Goal: Task Accomplishment & Management: Complete application form

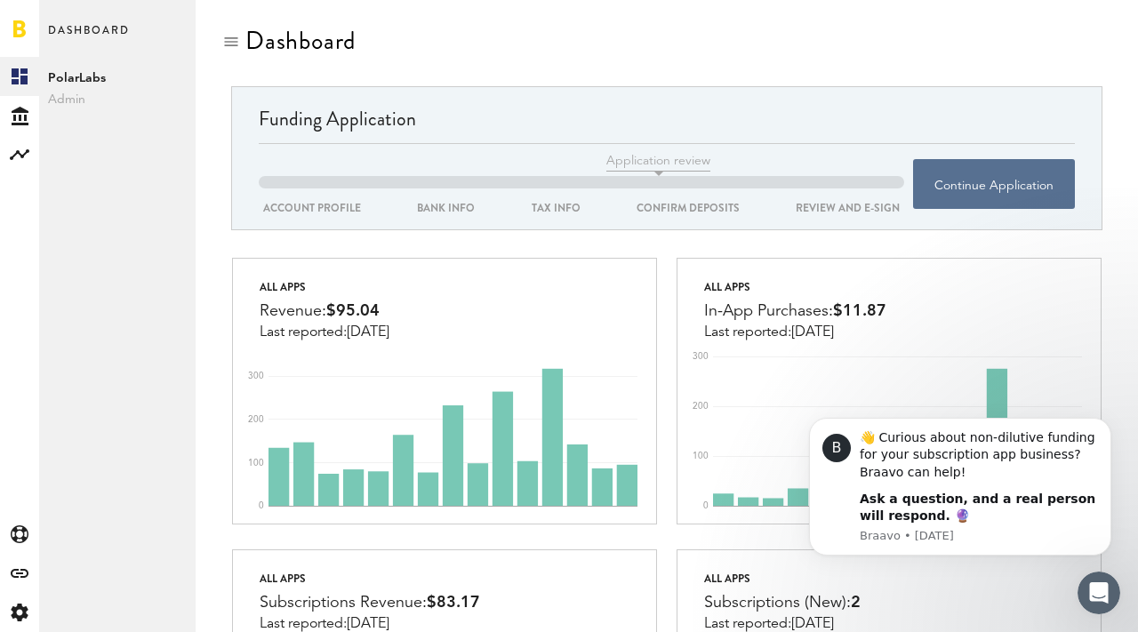
click at [69, 93] on span "Admin" at bounding box center [117, 99] width 139 height 21
click at [31, 108] on div "Created with Sketch." at bounding box center [19, 115] width 39 height 39
click at [16, 153] on icon at bounding box center [20, 154] width 20 height 11
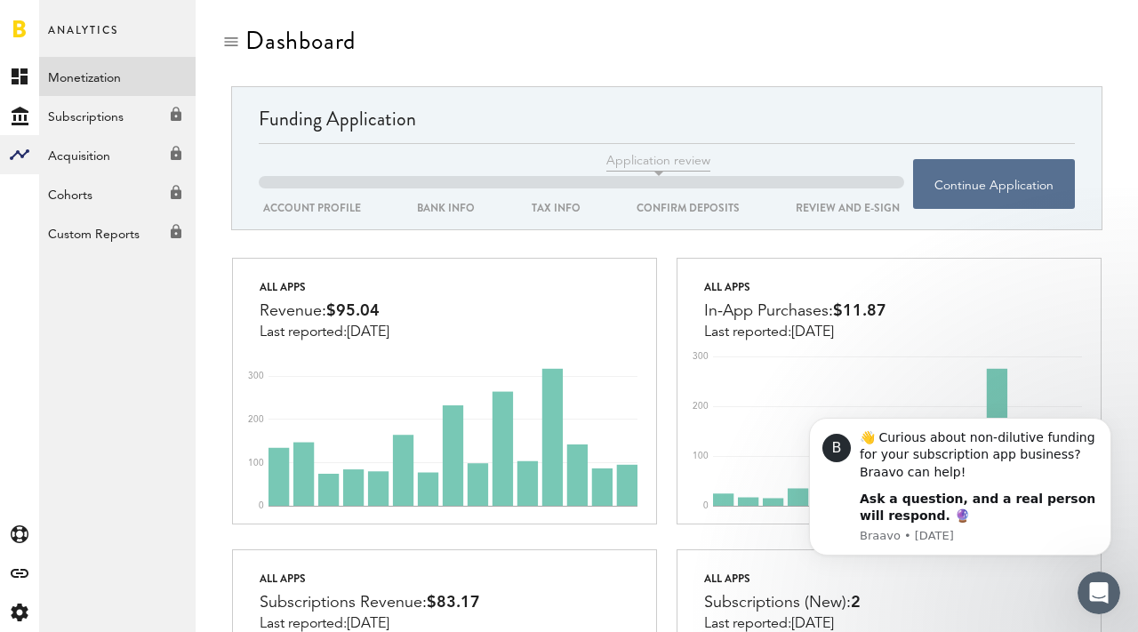
click at [88, 84] on link "Monetization" at bounding box center [117, 76] width 157 height 39
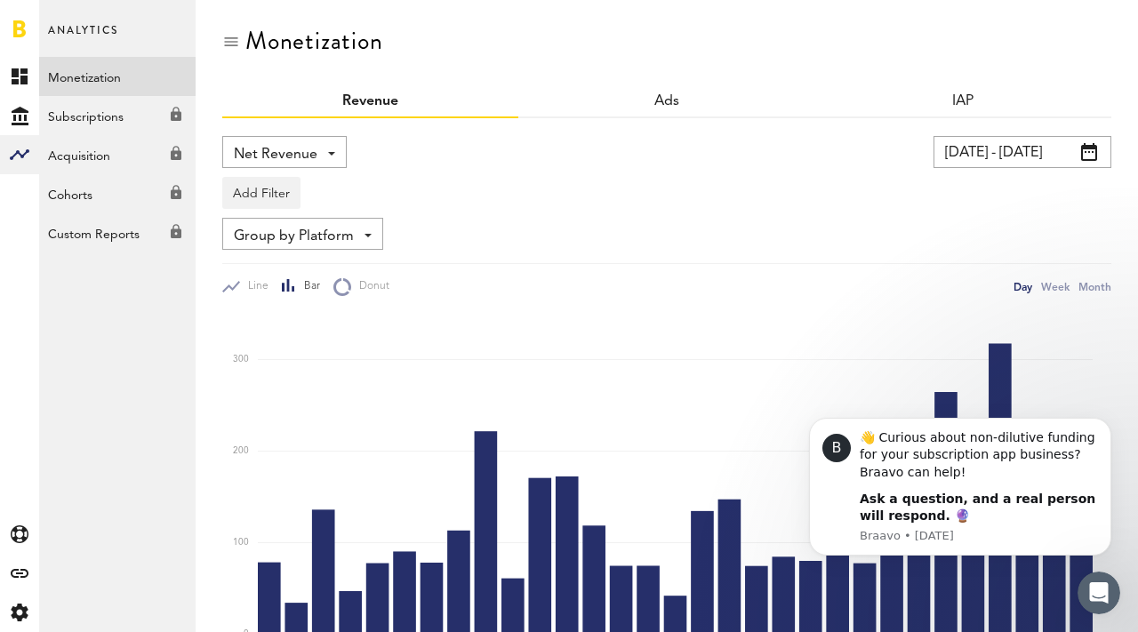
scroll to position [275, 0]
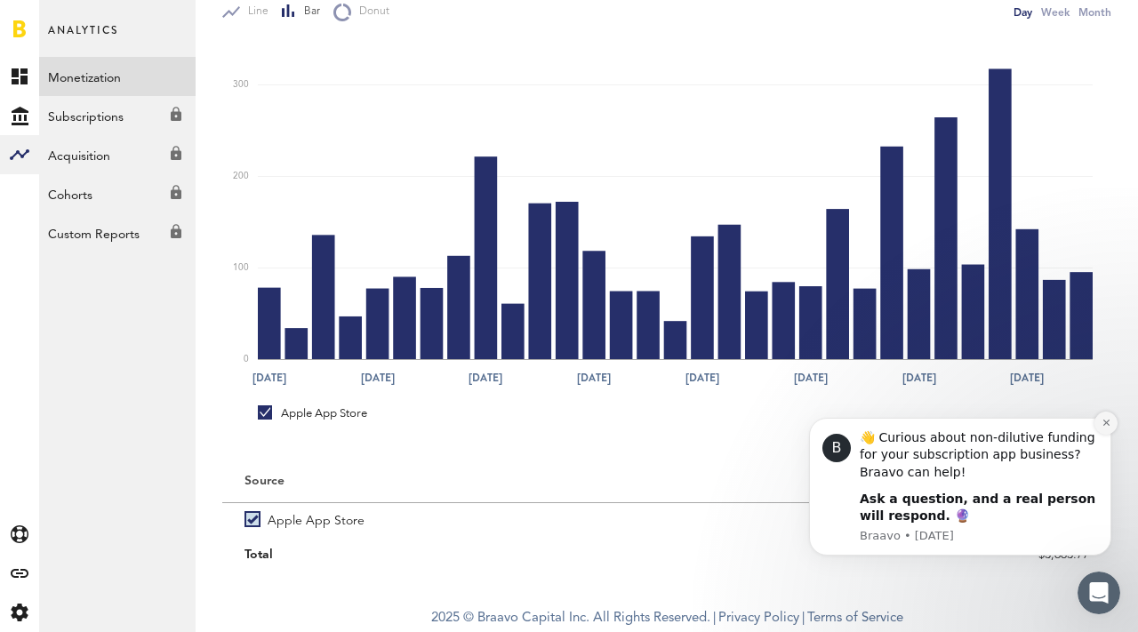
click at [1104, 420] on icon "Dismiss notification" at bounding box center [1107, 423] width 10 height 10
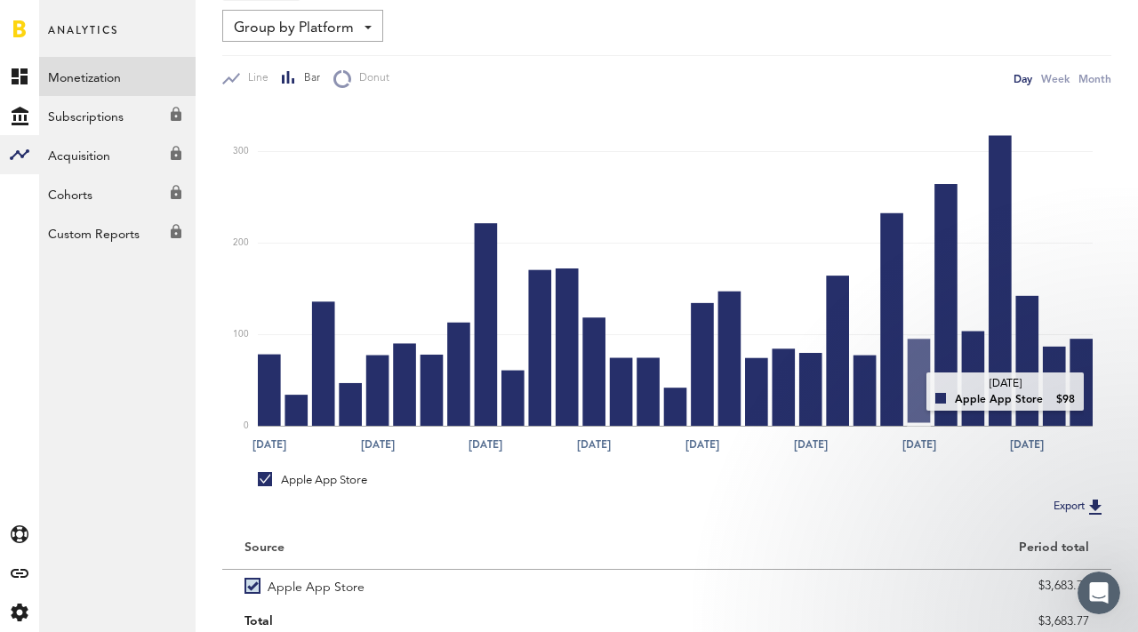
scroll to position [0, 0]
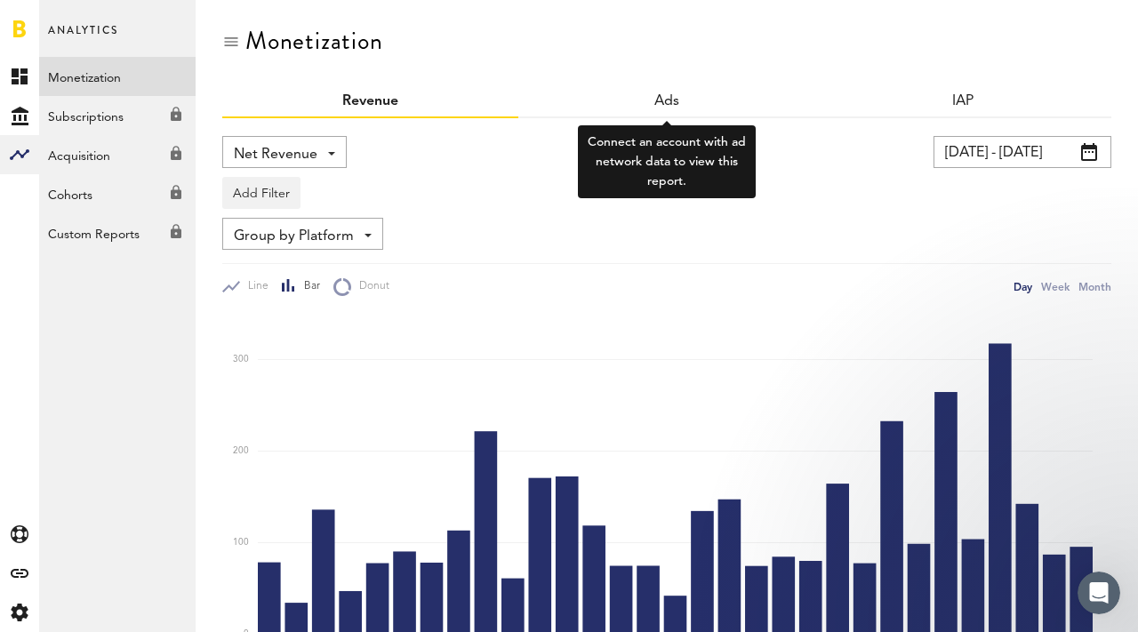
click at [621, 111] on div "Ads" at bounding box center [666, 102] width 296 height 32
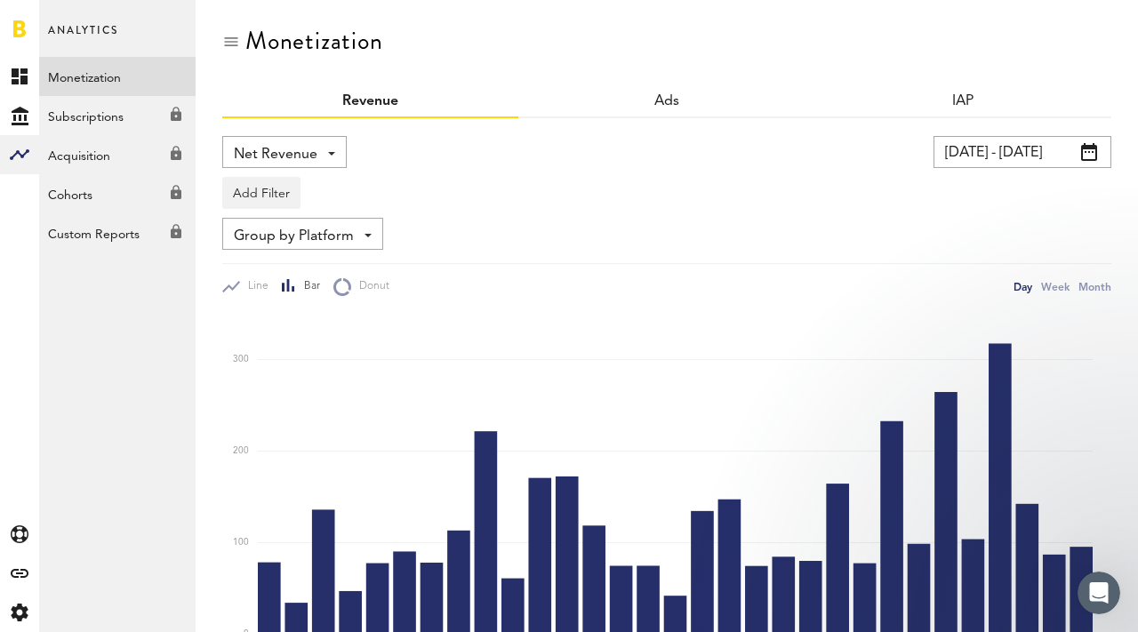
click at [942, 116] on div "IAP" at bounding box center [963, 102] width 296 height 32
click at [960, 104] on link "IAP" at bounding box center [963, 101] width 23 height 14
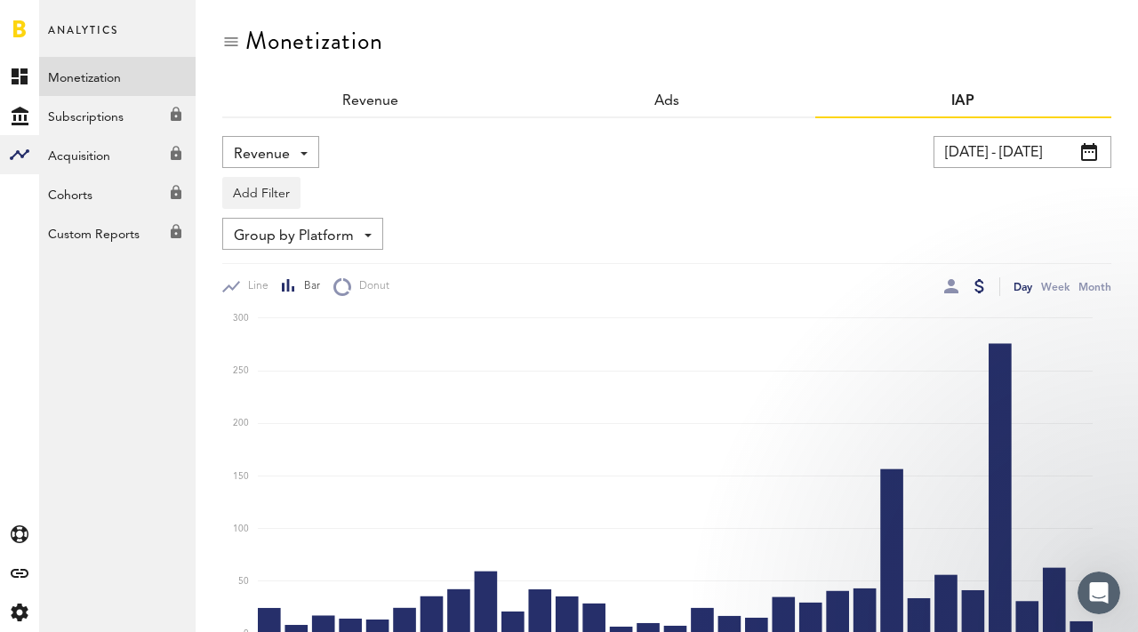
scroll to position [178, 0]
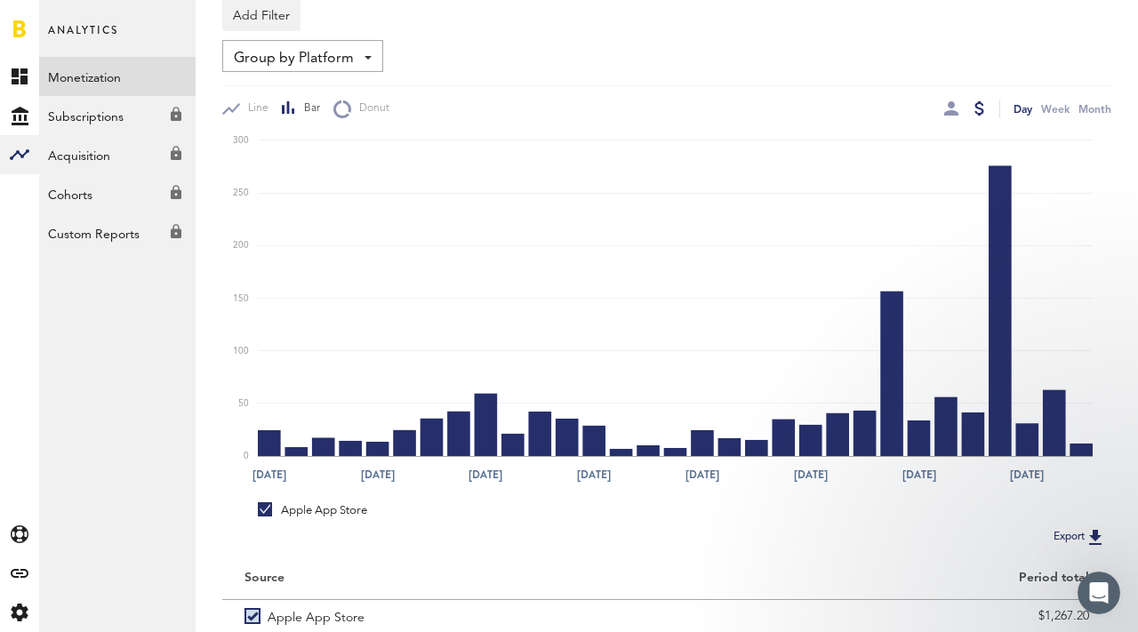
click at [1091, 95] on div "Line Bar Donut Day Week Month" at bounding box center [666, 101] width 889 height 33
click at [1091, 106] on div "Month" at bounding box center [1095, 109] width 33 height 19
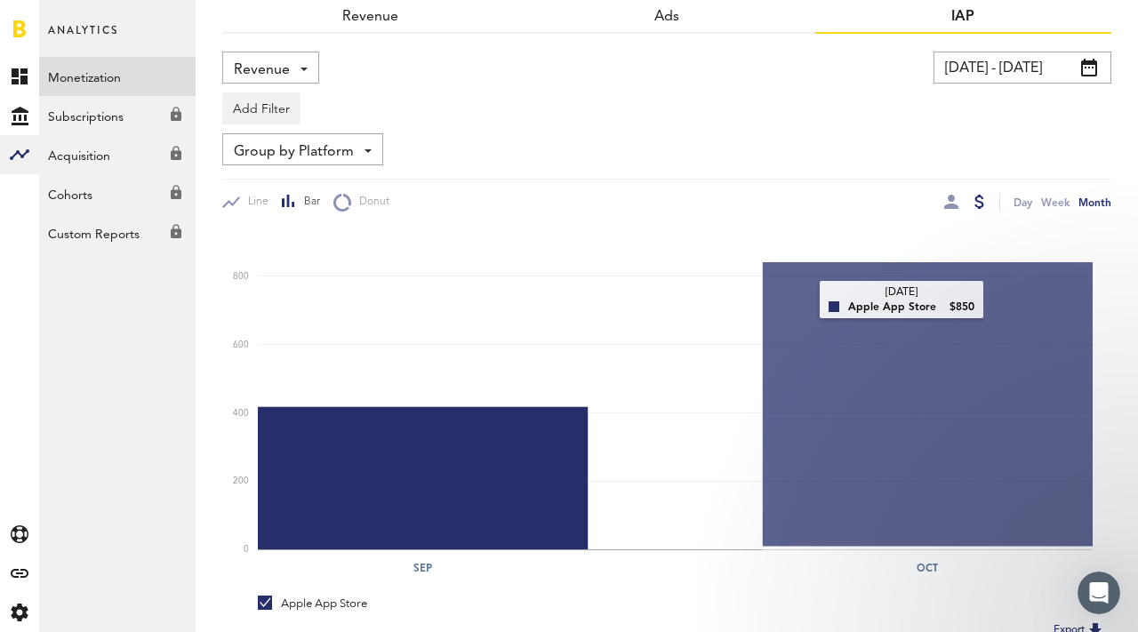
scroll to position [80, 0]
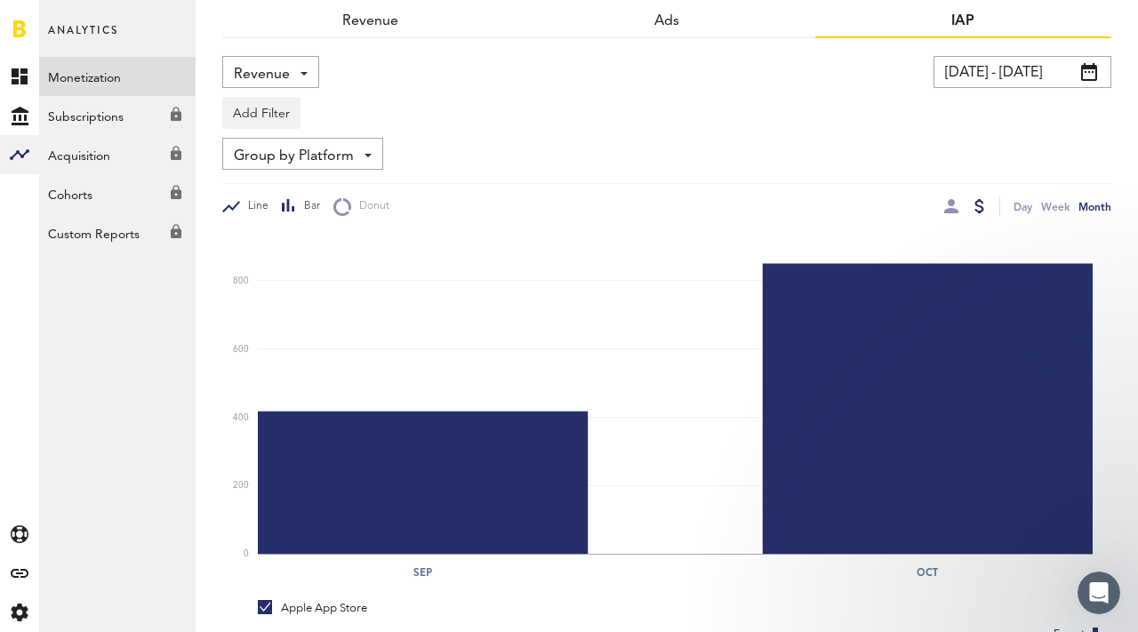
click at [243, 200] on span "Line" at bounding box center [254, 206] width 28 height 15
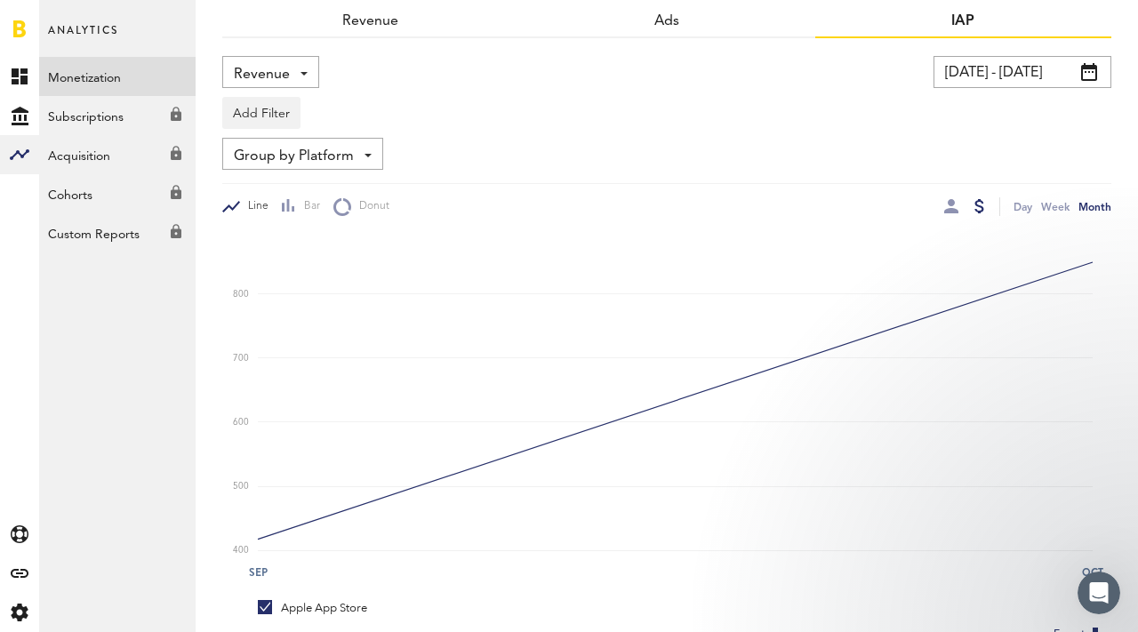
click at [1092, 77] on span at bounding box center [1089, 72] width 16 height 18
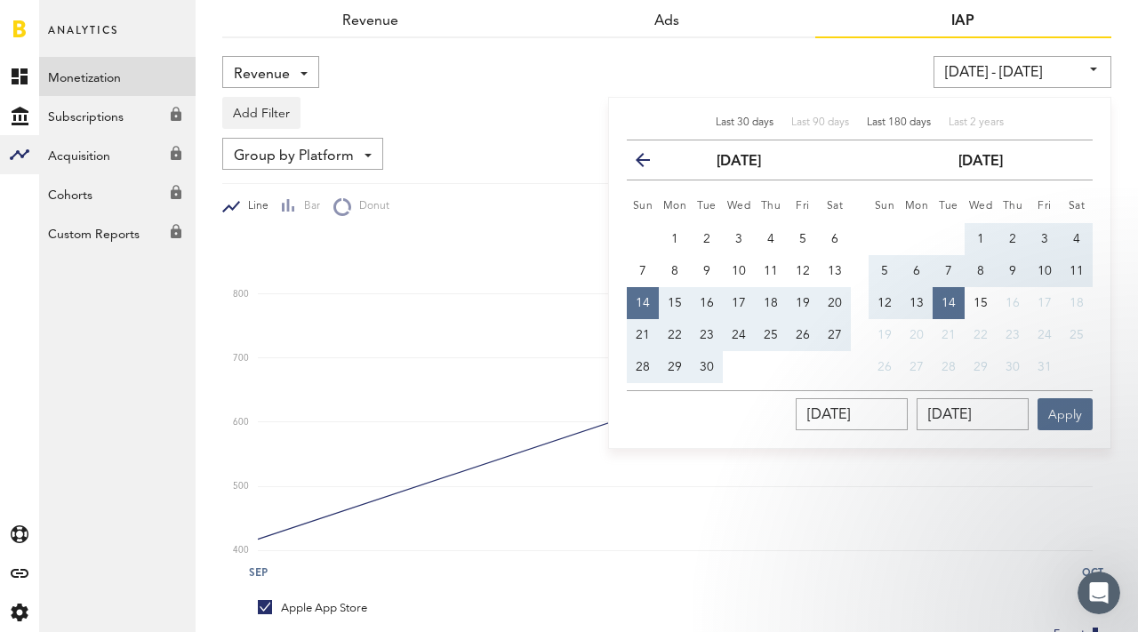
click at [922, 124] on span "Last 180 days" at bounding box center [899, 122] width 64 height 11
type input "[DATE] - [DATE]"
type input "[DATE]"
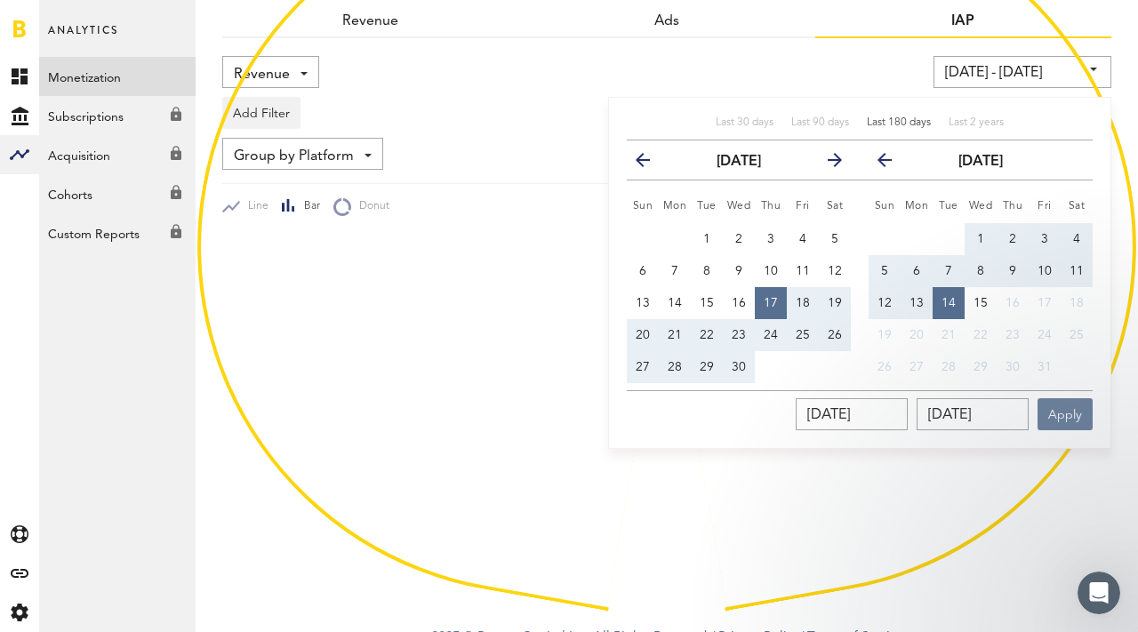
click at [1073, 422] on button "Apply" at bounding box center [1065, 414] width 55 height 32
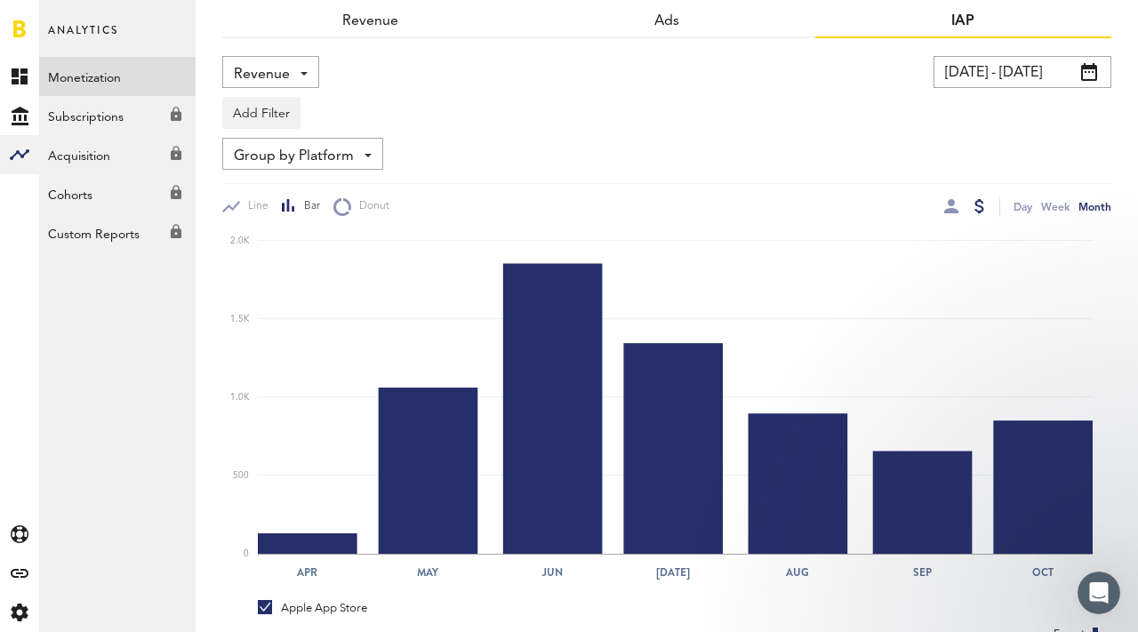
click at [294, 83] on div "Revenue Revenue Refunds" at bounding box center [270, 72] width 97 height 32
click at [288, 141] on span "Refunds" at bounding box center [270, 146] width 61 height 30
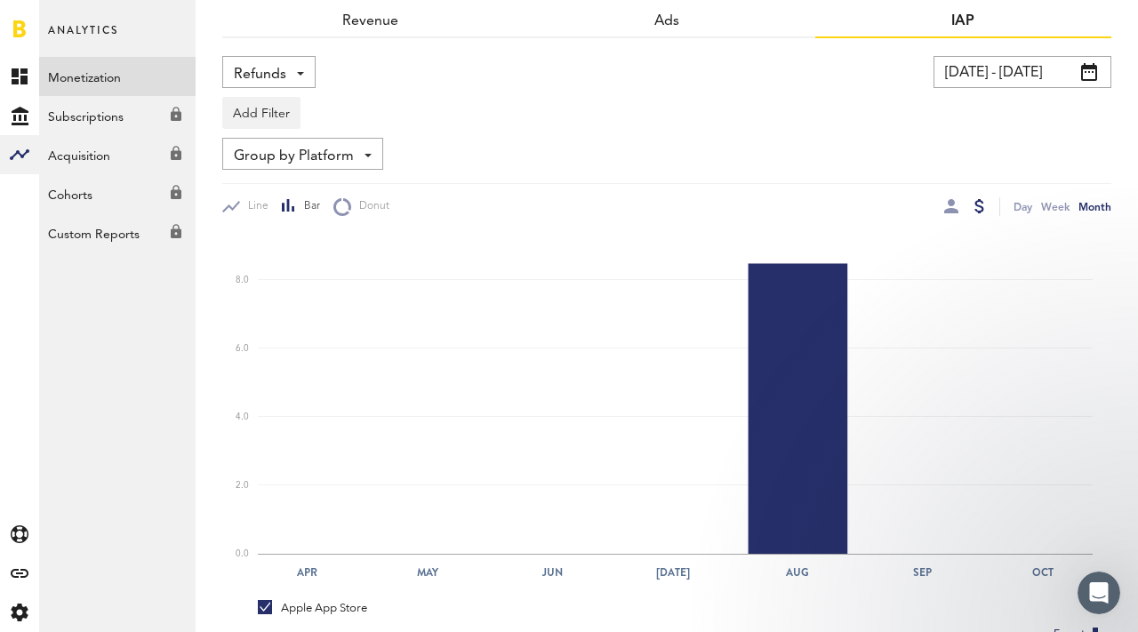
click at [290, 61] on div "Refunds Revenue Refunds" at bounding box center [268, 72] width 93 height 32
click at [281, 106] on span "Revenue" at bounding box center [269, 114] width 58 height 30
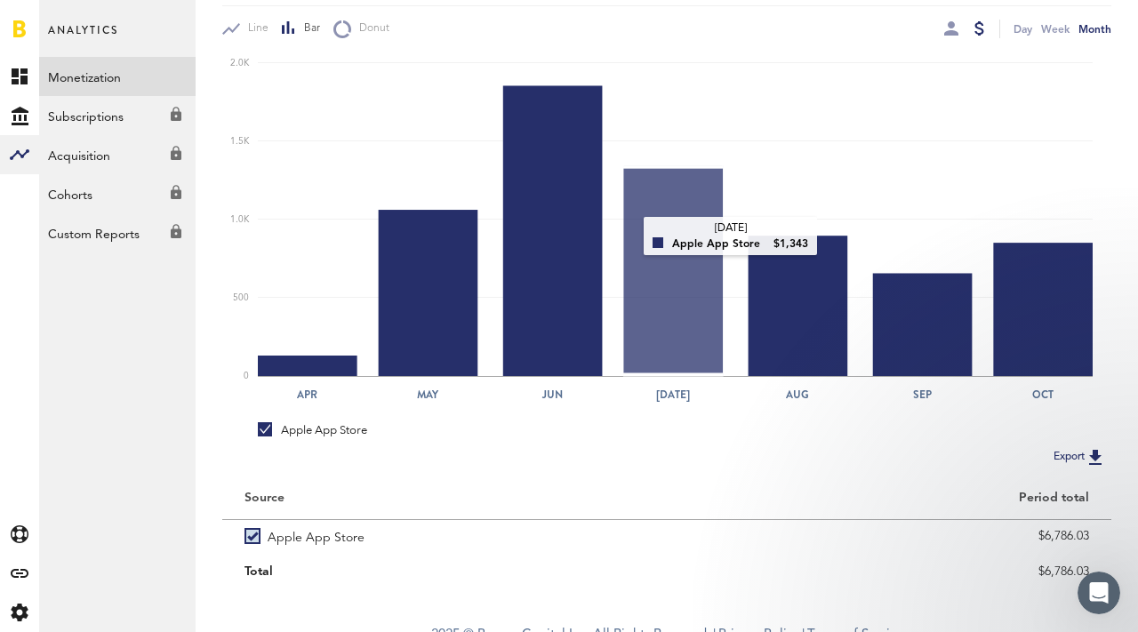
scroll to position [253, 0]
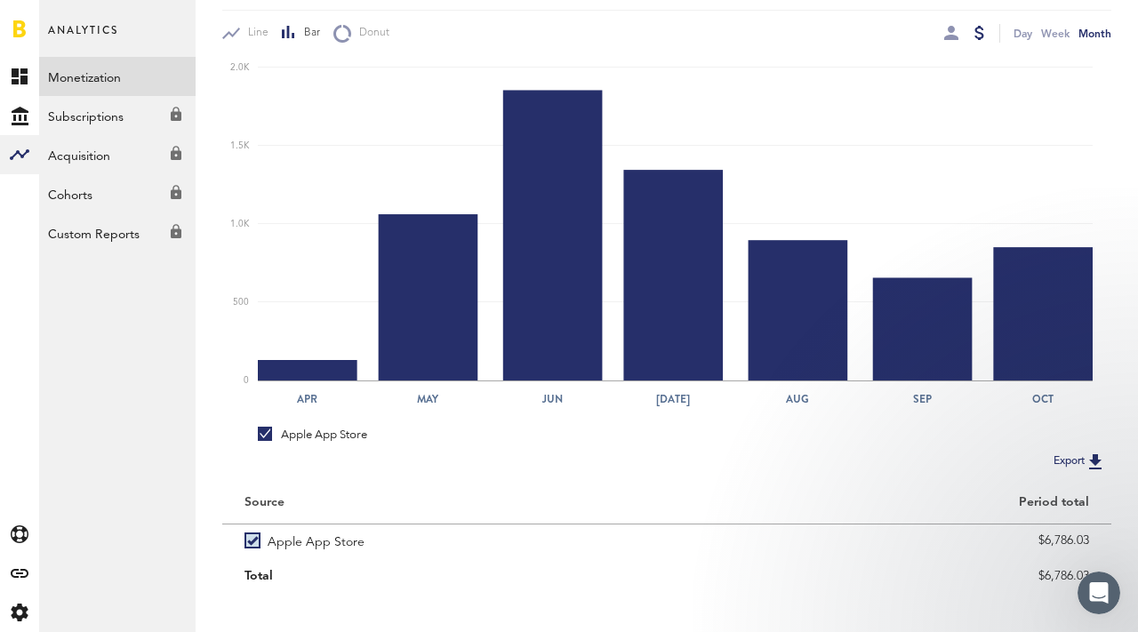
click at [382, 58] on icon "Apr May Jun [DATE] Aug Sep Oct 0 500 1.0K 1.5K 2.0K" at bounding box center [666, 230] width 889 height 374
click at [382, 41] on div "Donut" at bounding box center [361, 33] width 56 height 19
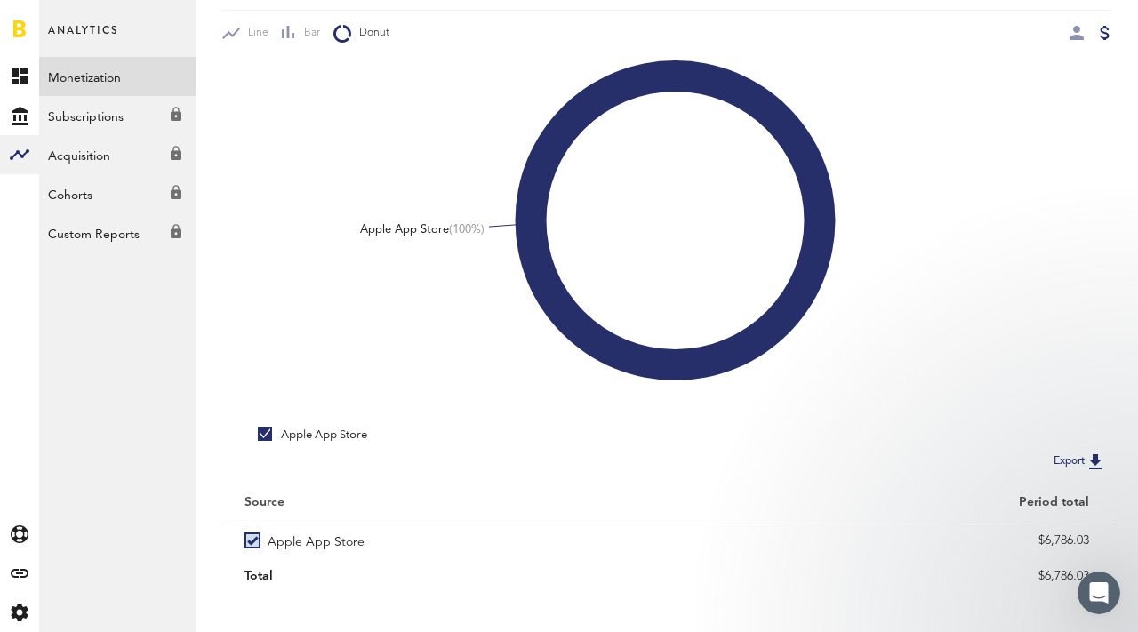
click at [300, 20] on div "Line Bar Donut" at bounding box center [666, 26] width 889 height 33
click at [300, 29] on span "Bar" at bounding box center [308, 33] width 24 height 15
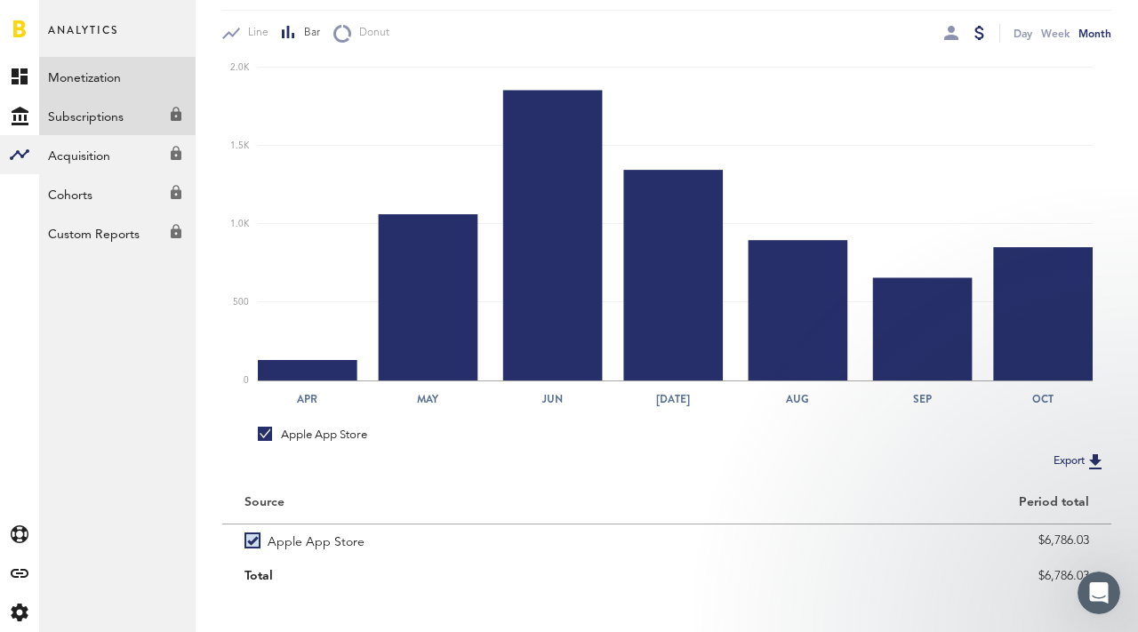
click at [120, 109] on link "Subscriptions Created with Sketch." at bounding box center [117, 115] width 157 height 39
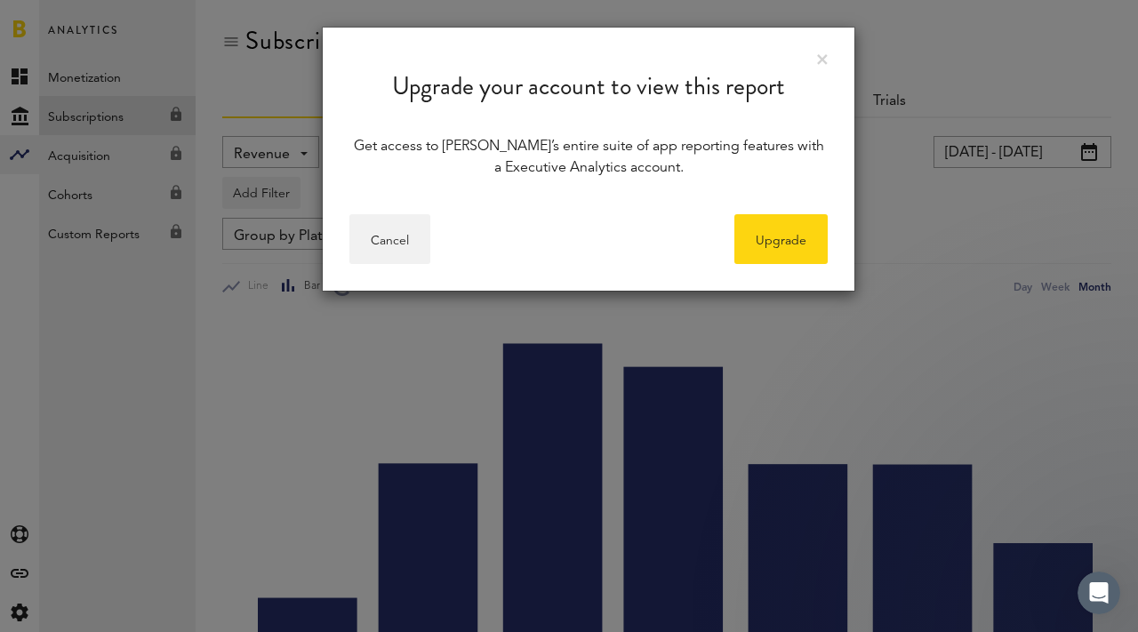
click at [826, 51] on div "Upgrade your account to view this report" at bounding box center [589, 73] width 532 height 91
click at [823, 62] on link at bounding box center [822, 59] width 11 height 11
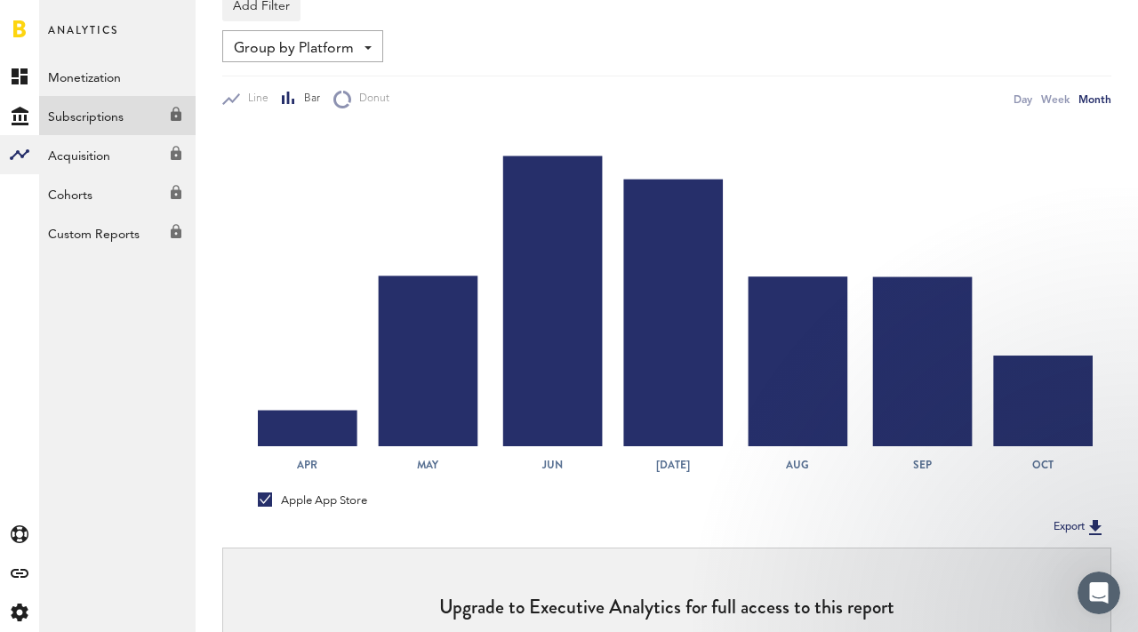
scroll to position [365, 0]
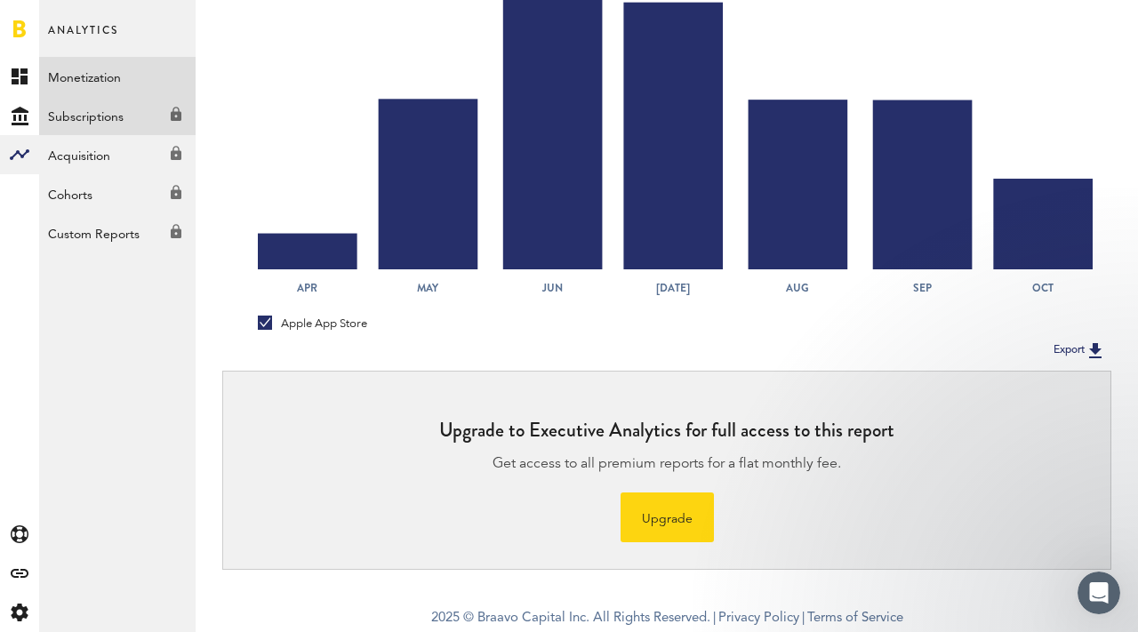
click at [123, 89] on link "Monetization" at bounding box center [117, 76] width 157 height 39
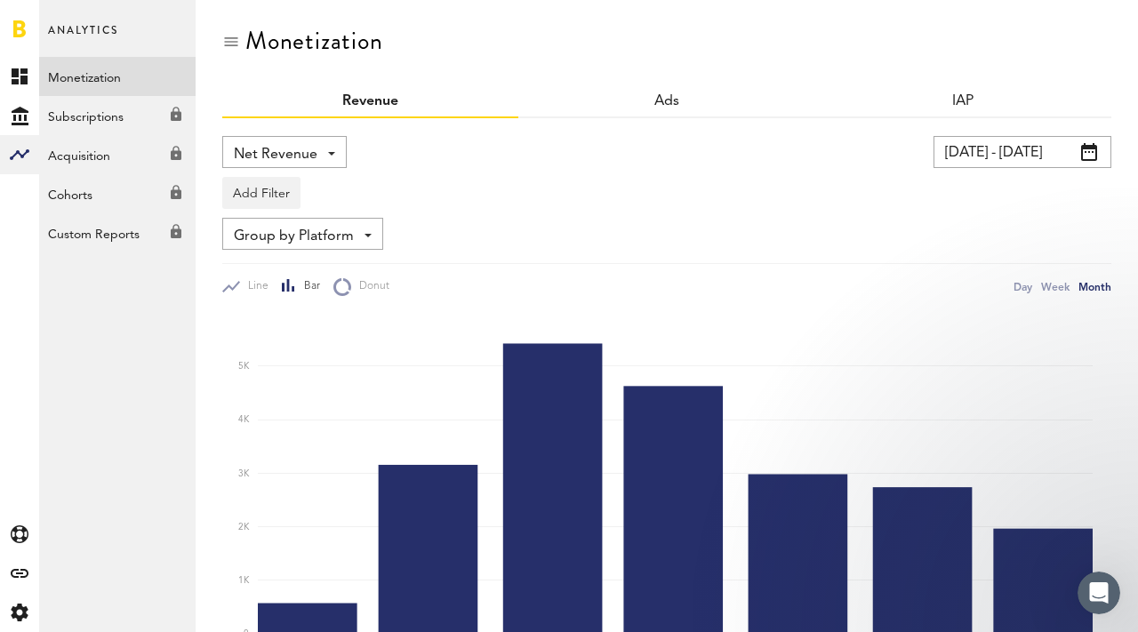
scroll to position [16, 0]
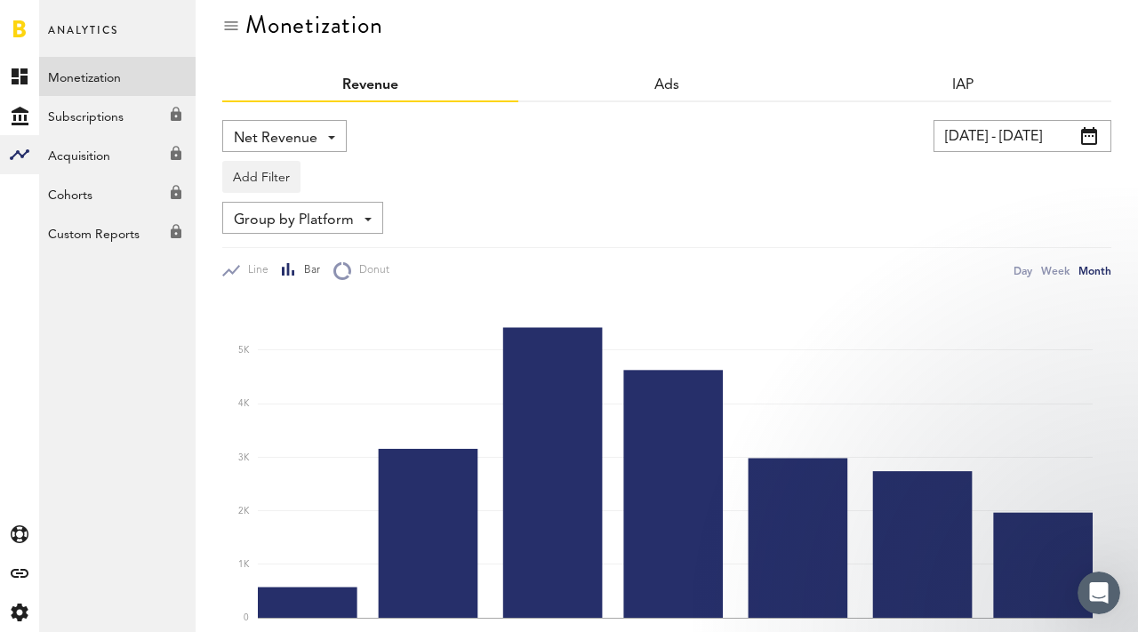
click at [319, 132] on div "Net Revenue Net Revenue Gross Revenue Profit" at bounding box center [284, 136] width 125 height 32
click at [278, 204] on span "Gross Revenue" at bounding box center [284, 210] width 89 height 30
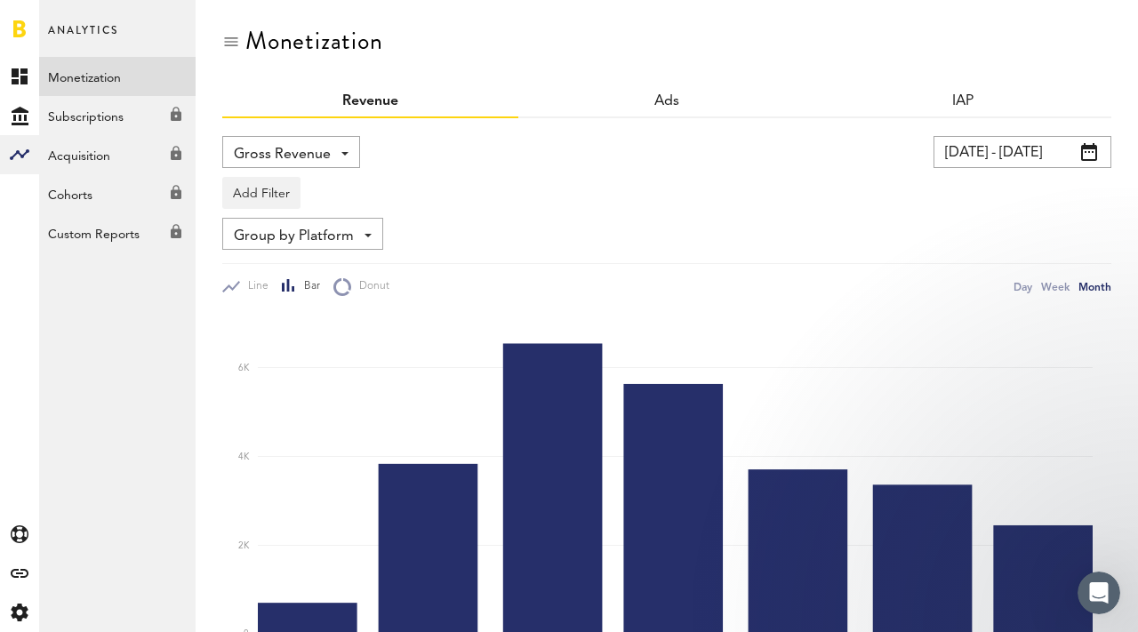
click at [295, 141] on span "Gross Revenue" at bounding box center [282, 155] width 97 height 30
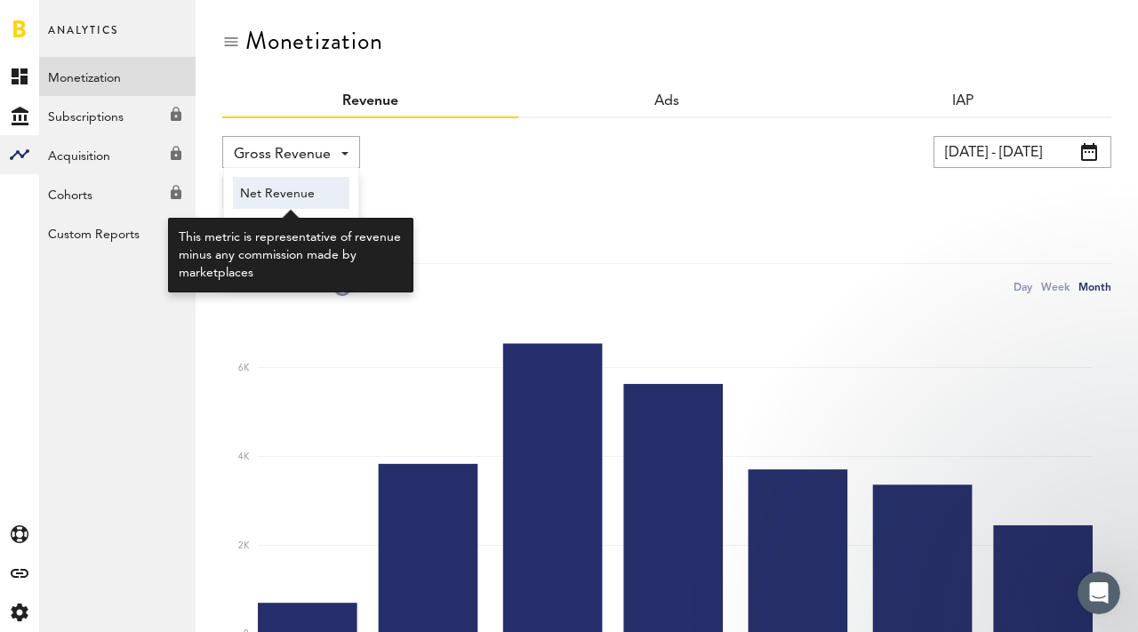
click at [290, 190] on span "Net Revenue" at bounding box center [291, 194] width 102 height 30
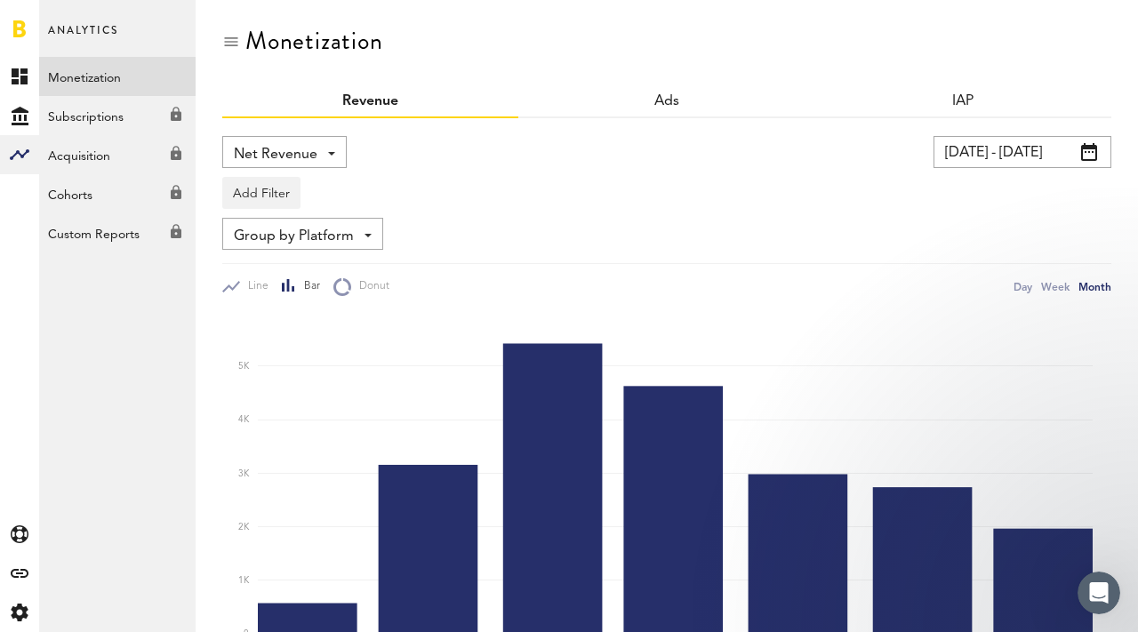
click at [291, 149] on span "Net Revenue" at bounding box center [276, 155] width 84 height 30
click at [275, 265] on span "Profit" at bounding box center [284, 258] width 89 height 30
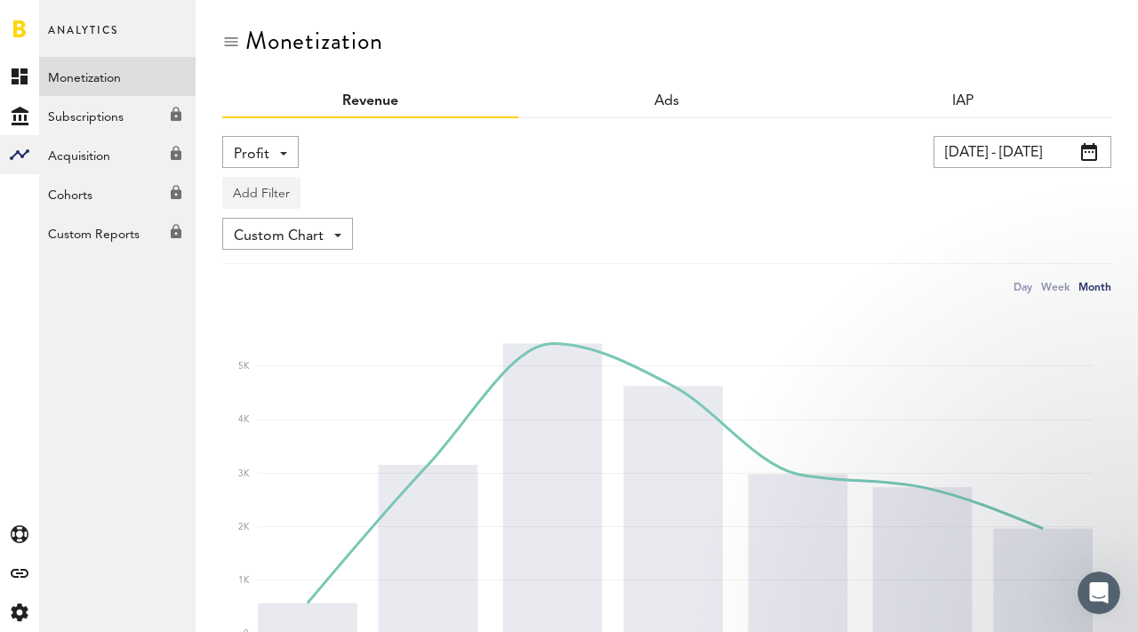
click at [264, 186] on button "Add Filter" at bounding box center [261, 193] width 78 height 32
click at [343, 175] on div "Add Filter Platforms Apps" at bounding box center [666, 188] width 889 height 41
click at [1063, 290] on div "Week" at bounding box center [1055, 286] width 28 height 19
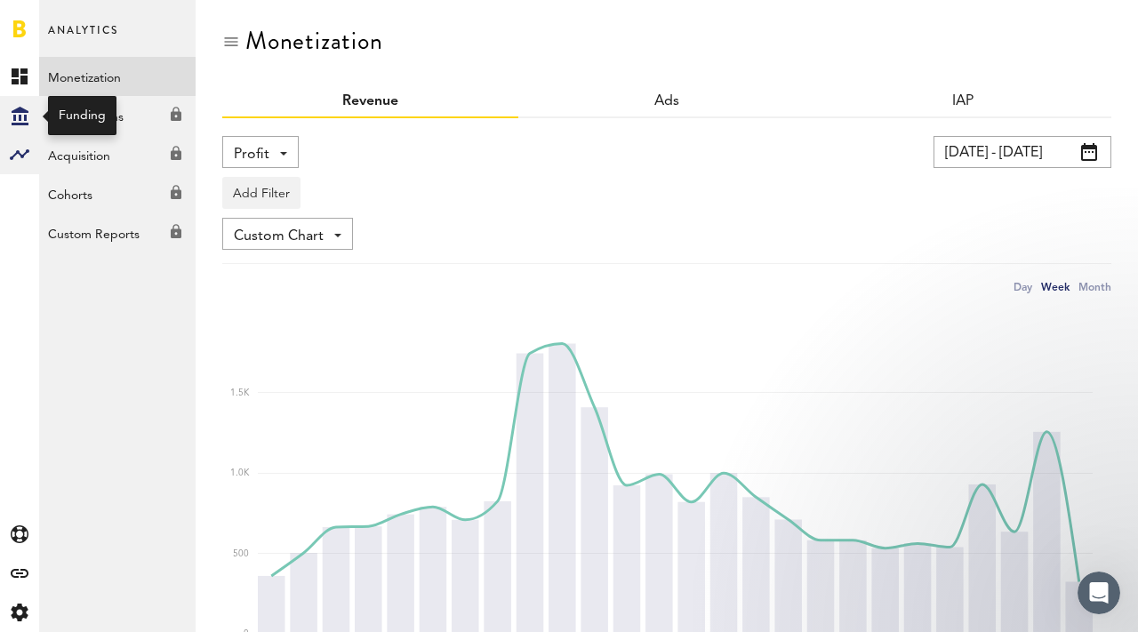
click at [20, 107] on icon "Created with Sketch." at bounding box center [20, 116] width 17 height 19
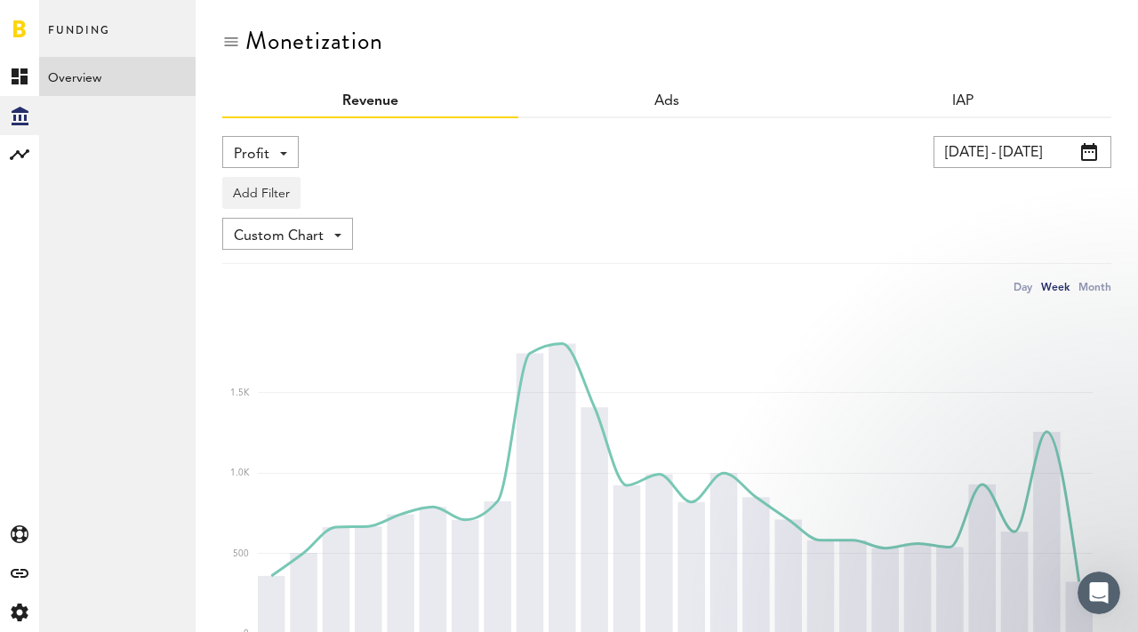
click at [93, 67] on link "Overview" at bounding box center [117, 76] width 157 height 39
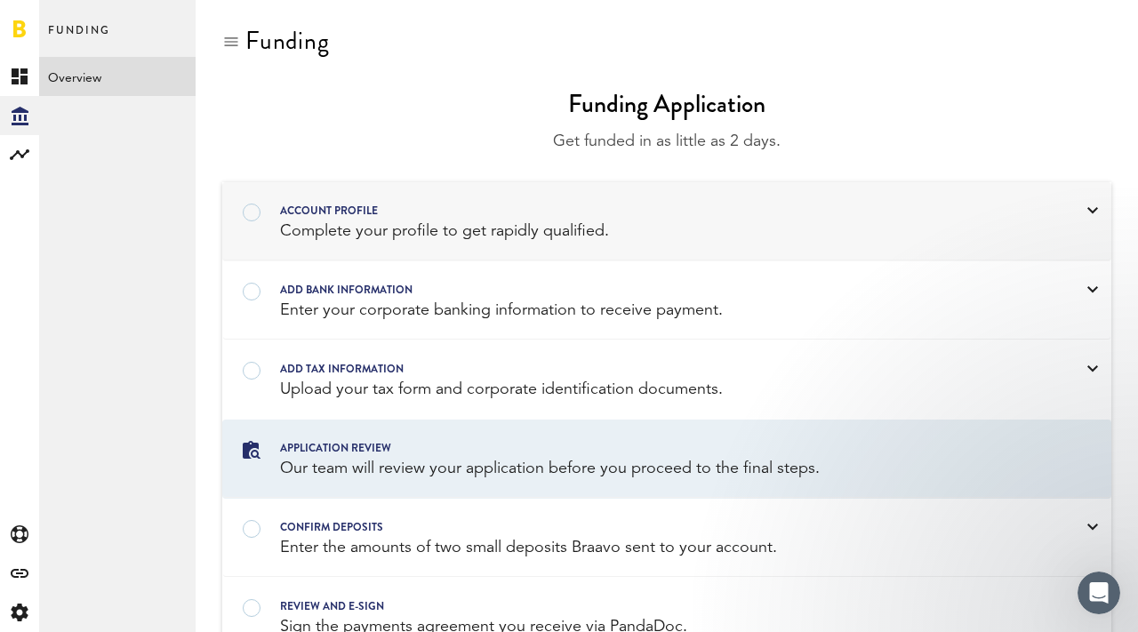
click at [366, 222] on div "Complete your profile to get rapidly qualified." at bounding box center [644, 232] width 728 height 22
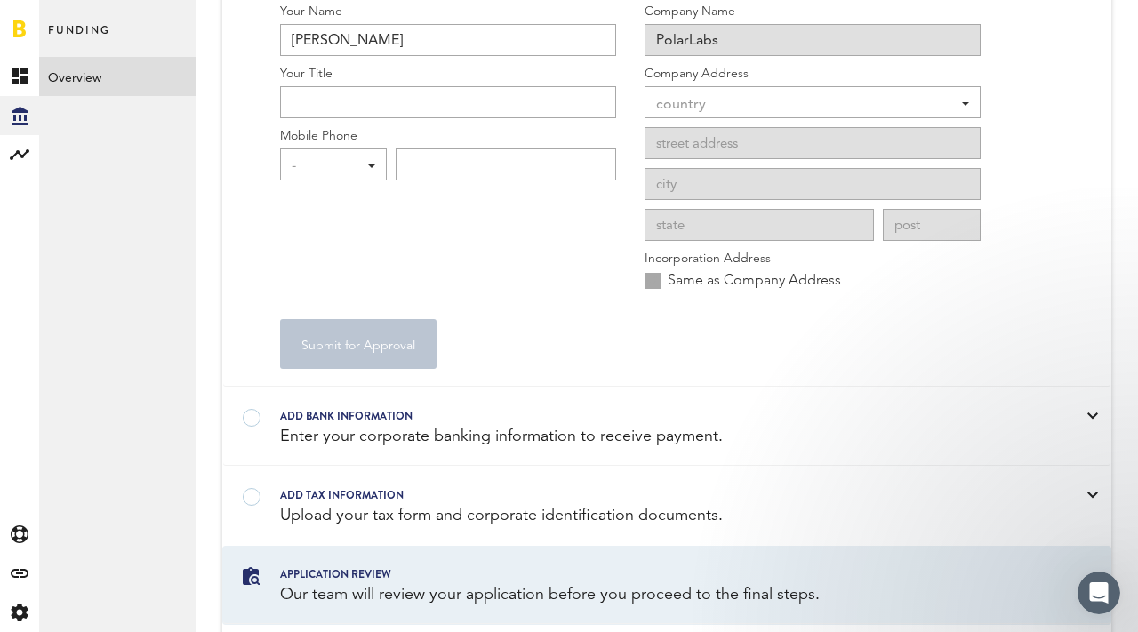
scroll to position [399, 0]
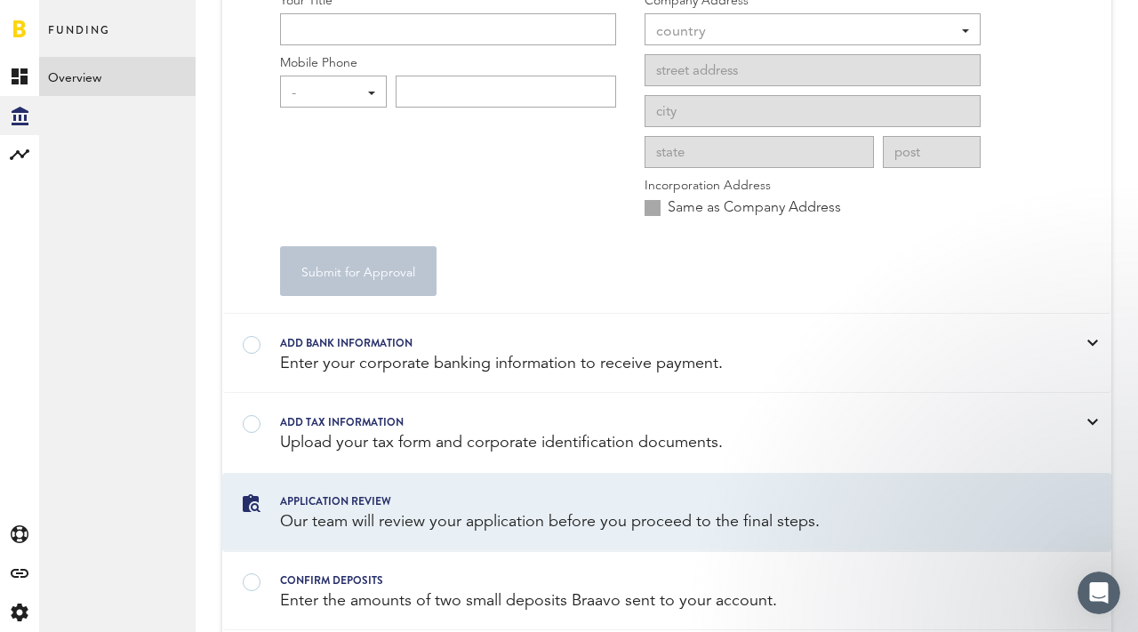
click at [362, 310] on div "The fields below are required to verify your information. Your Name [PERSON_NAM…" at bounding box center [667, 87] width 888 height 453
click at [362, 334] on div "Add bank information" at bounding box center [644, 343] width 728 height 20
click at [877, 360] on div "Enter your corporate banking information to receive payment." at bounding box center [644, 364] width 728 height 22
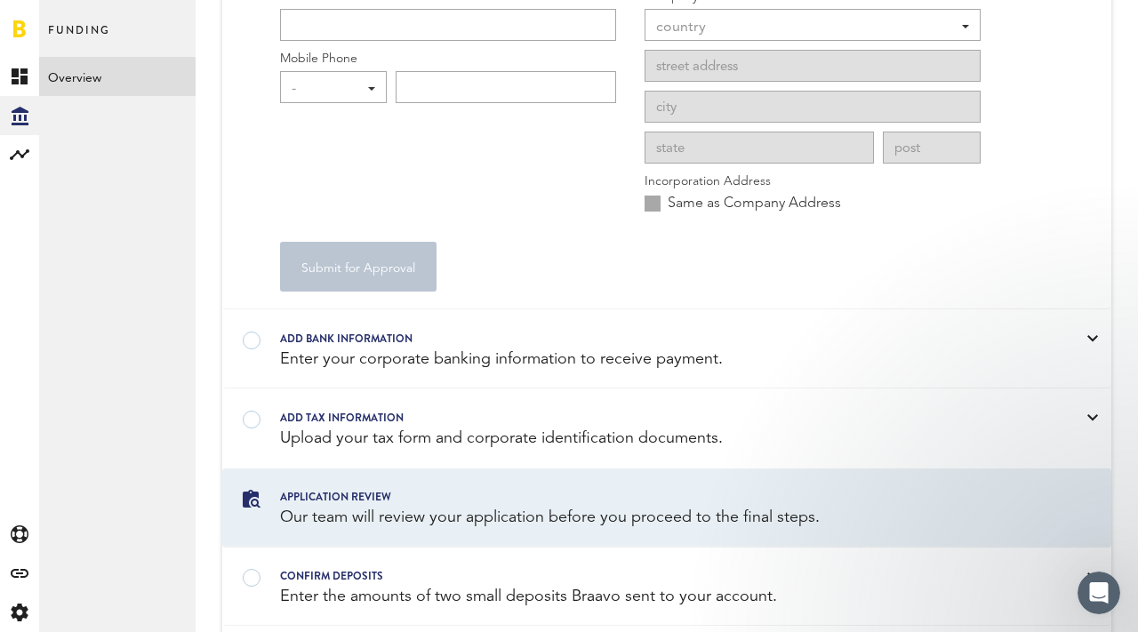
scroll to position [539, 0]
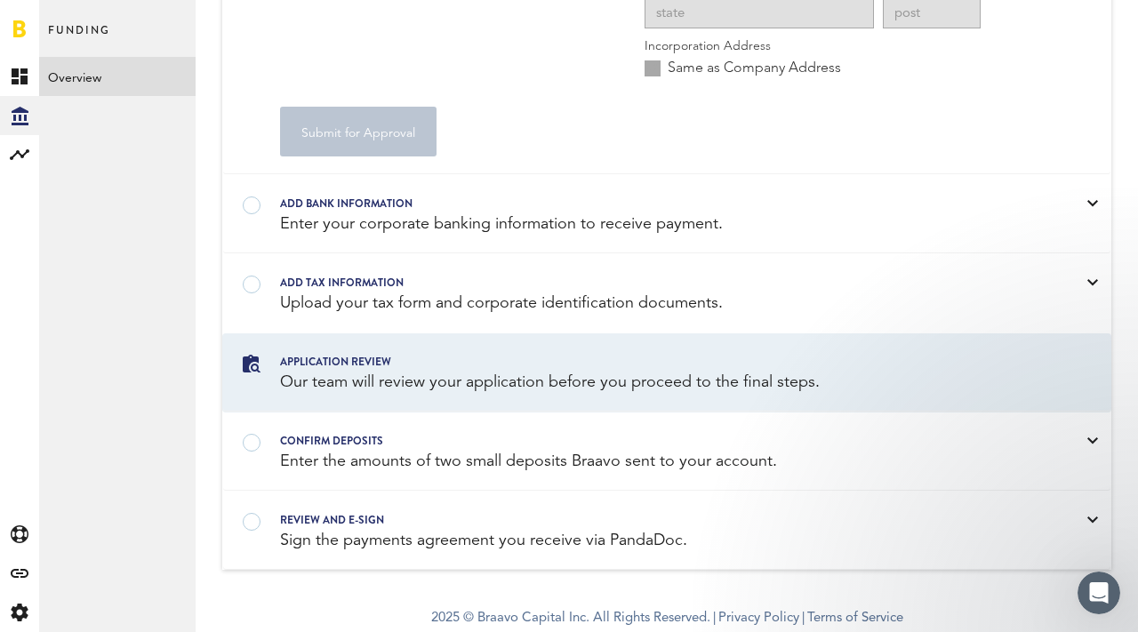
click at [377, 392] on div "Our team will review your application before you proceed to the final steps." at bounding box center [644, 383] width 728 height 22
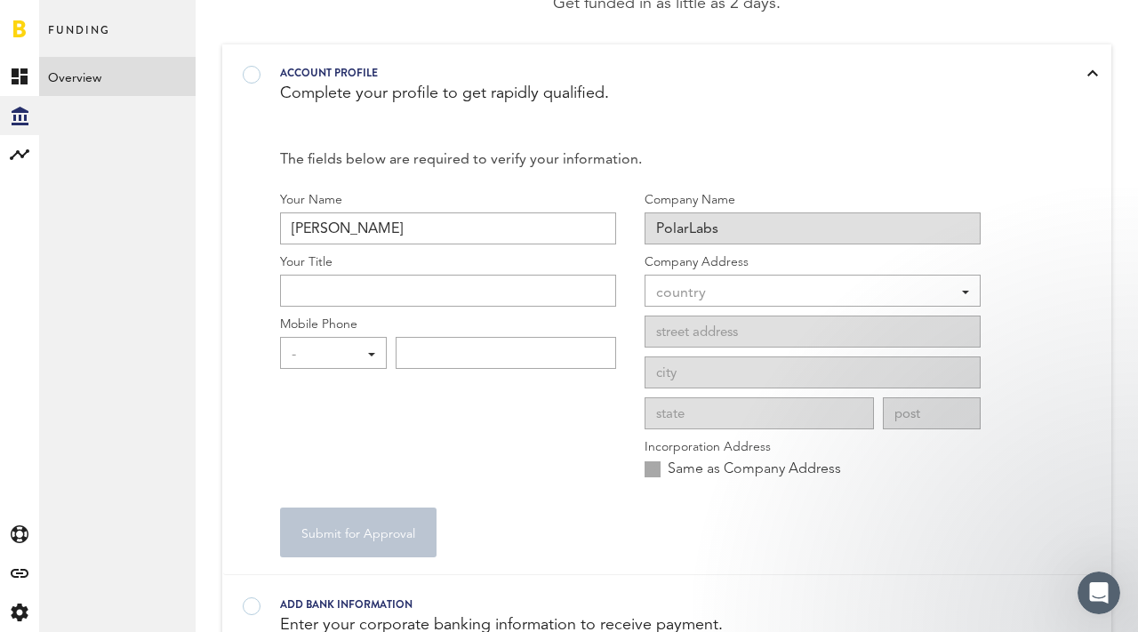
scroll to position [0, 0]
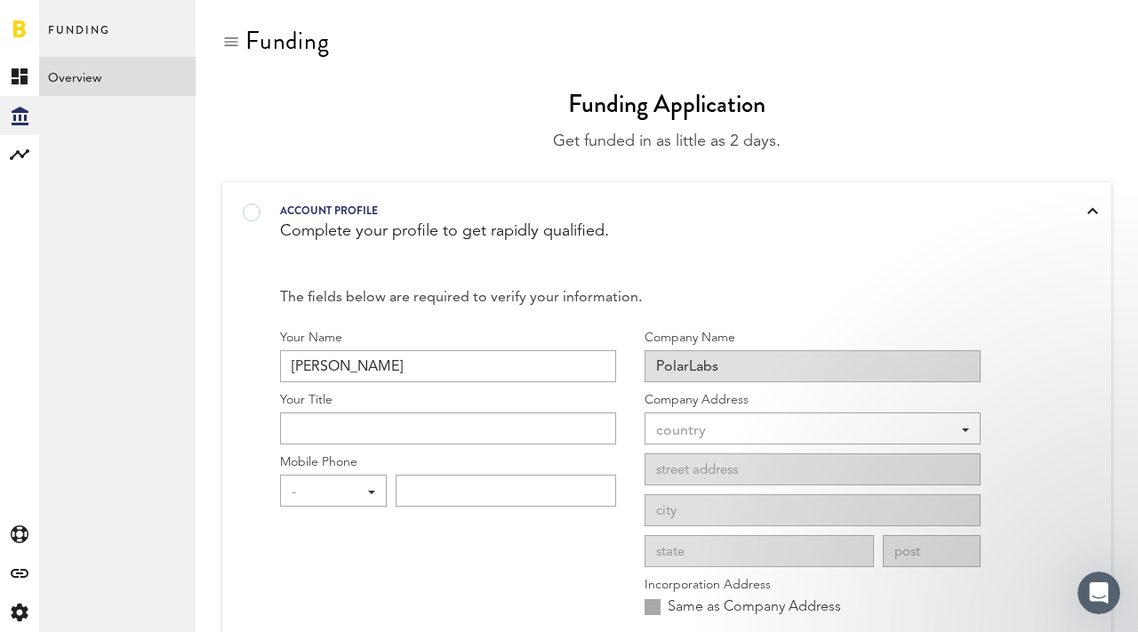
click at [30, 27] on div at bounding box center [19, 28] width 39 height 57
click at [27, 84] on link "Created with Sketch." at bounding box center [19, 76] width 39 height 39
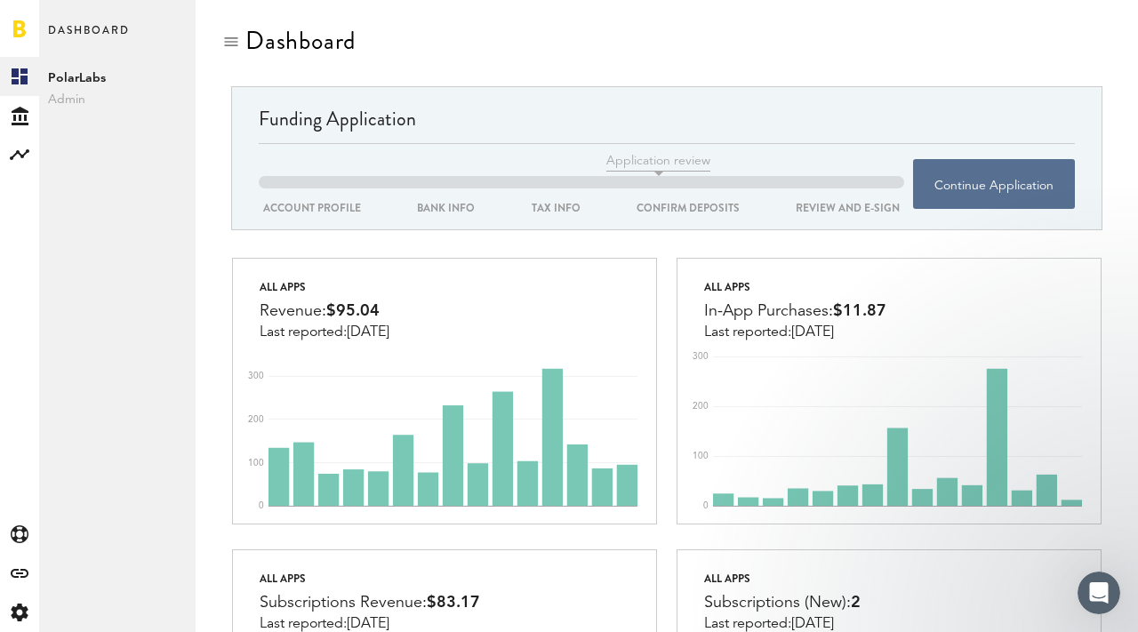
click at [555, 206] on div "tax info" at bounding box center [556, 208] width 58 height 20
click at [936, 191] on button "Continue Application" at bounding box center [994, 184] width 162 height 50
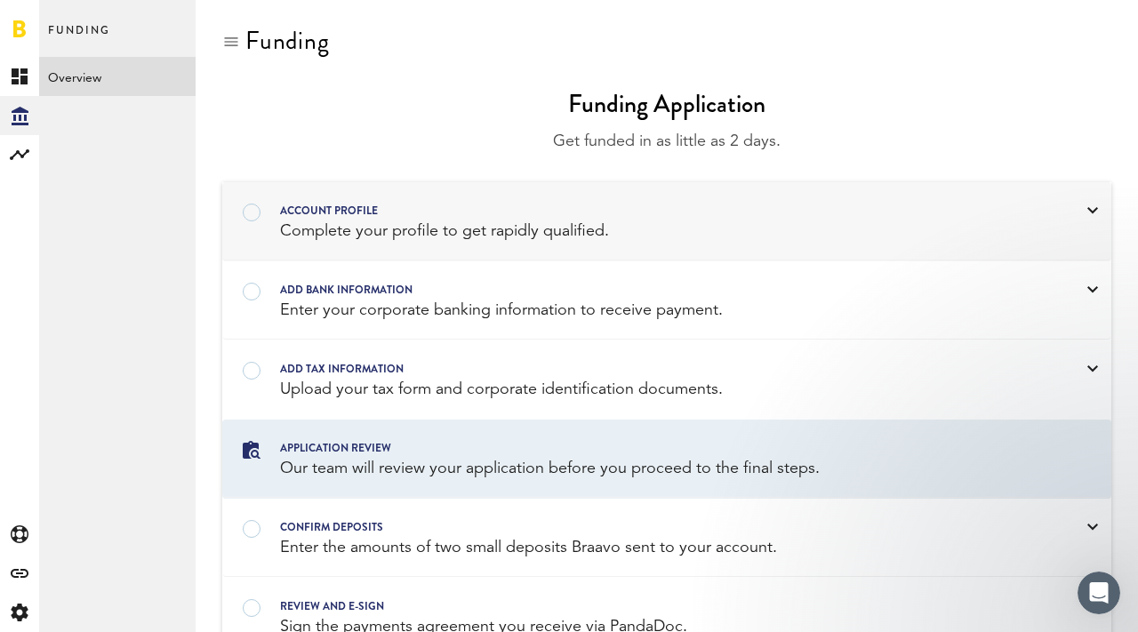
click at [506, 231] on div "Complete your profile to get rapidly qualified." at bounding box center [644, 232] width 728 height 22
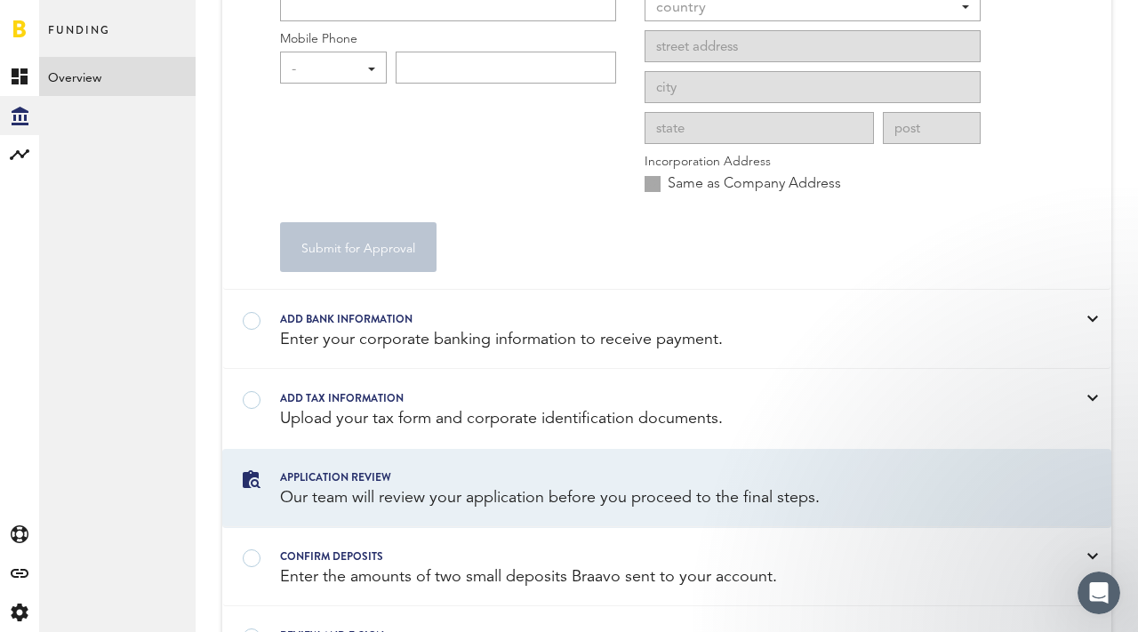
scroll to position [539, 0]
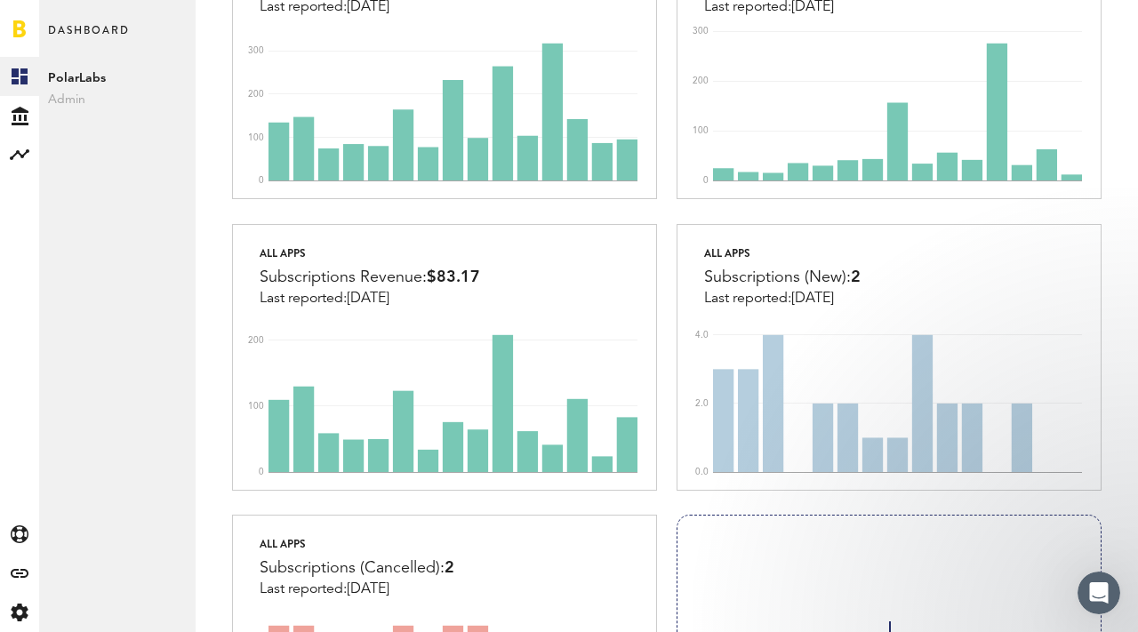
scroll to position [338, 0]
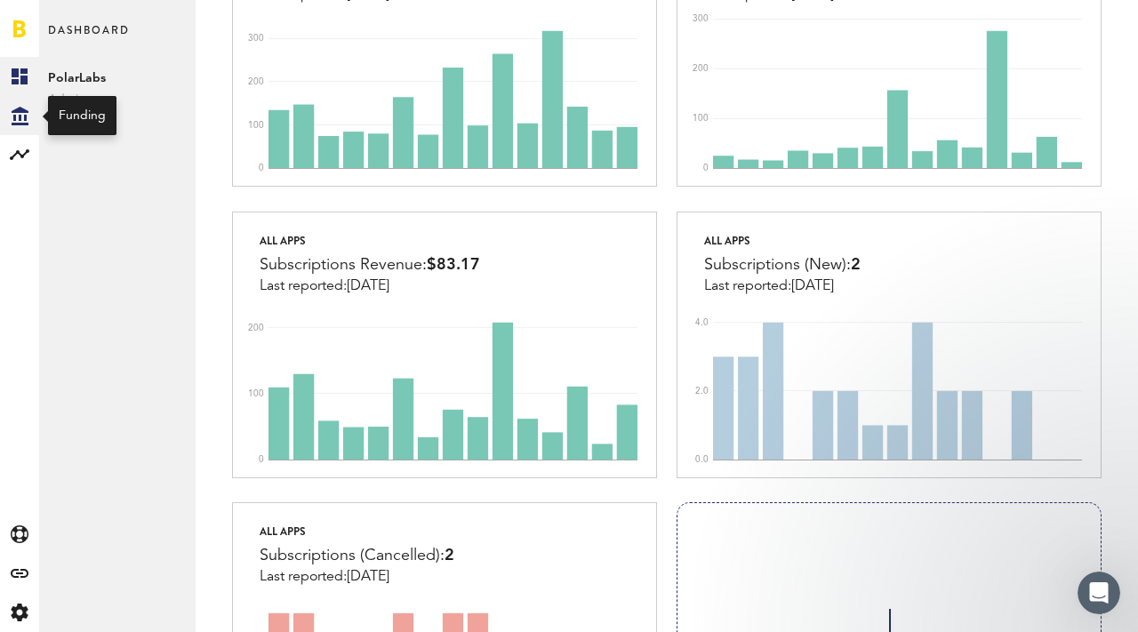
click at [17, 108] on icon at bounding box center [20, 116] width 17 height 19
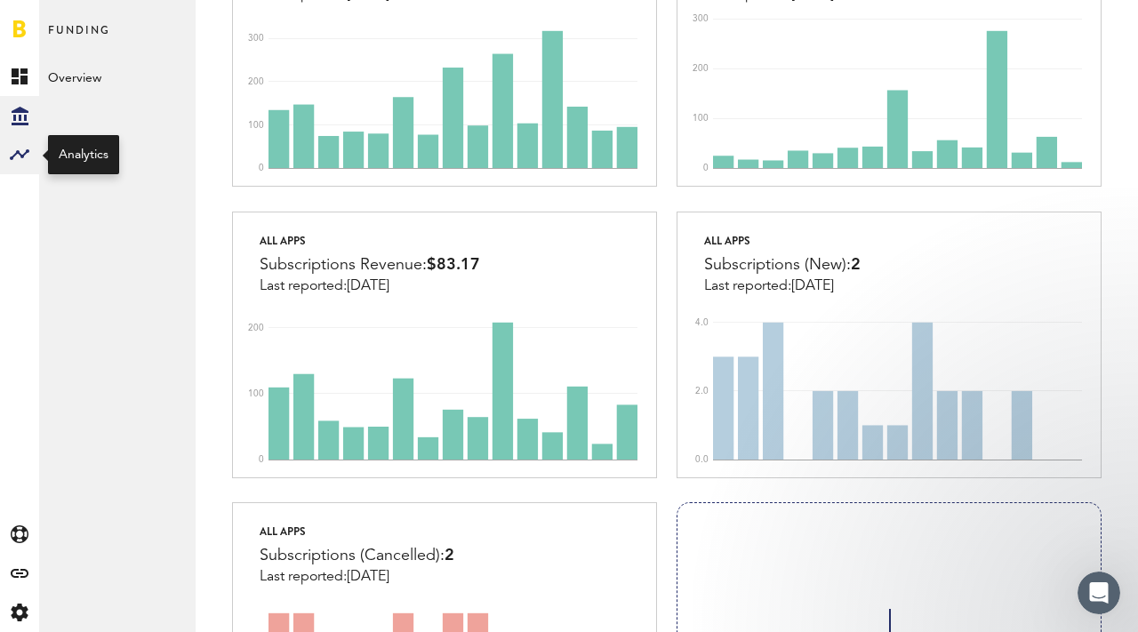
click at [13, 167] on div at bounding box center [19, 154] width 39 height 39
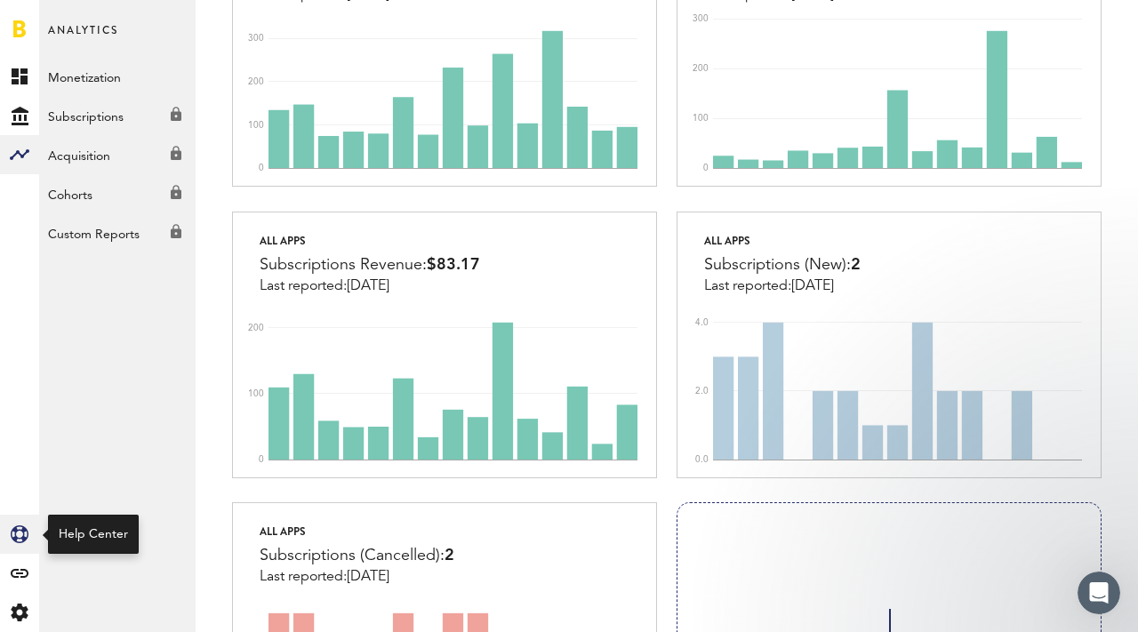
click at [16, 538] on icon at bounding box center [20, 535] width 18 height 18
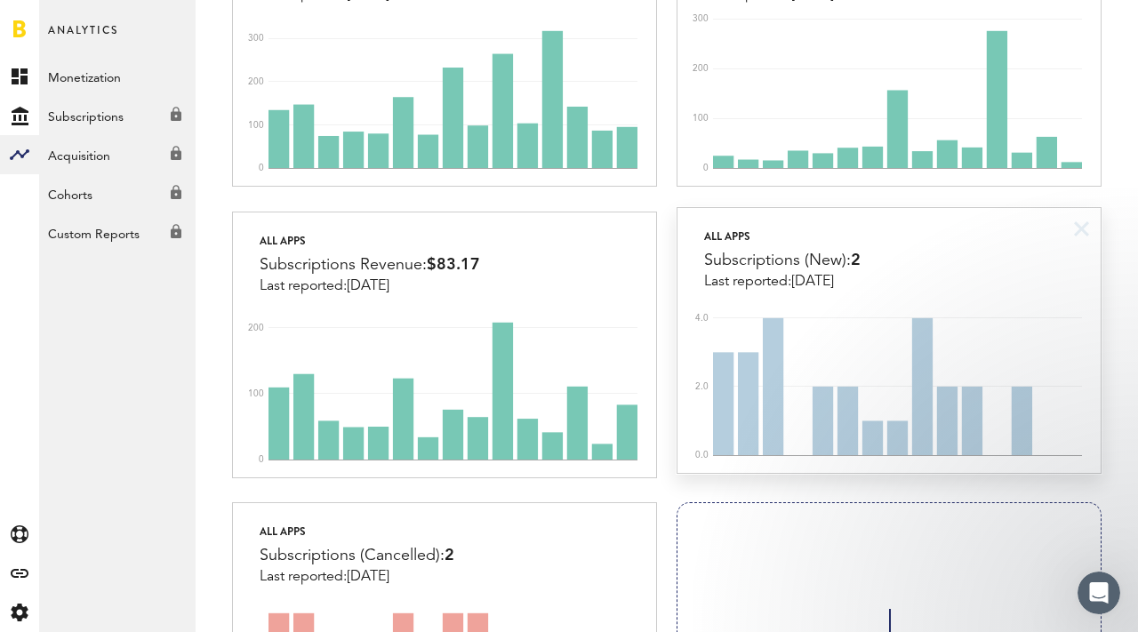
click at [773, 269] on div "Subscriptions (New): 2" at bounding box center [782, 260] width 157 height 27
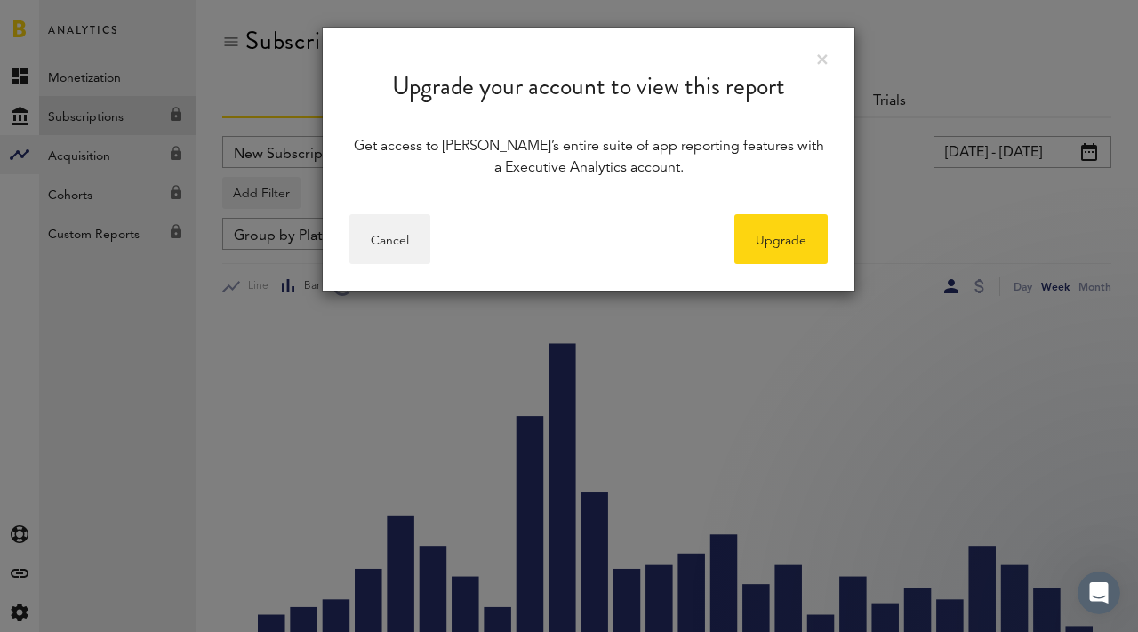
click at [820, 57] on link at bounding box center [822, 59] width 11 height 11
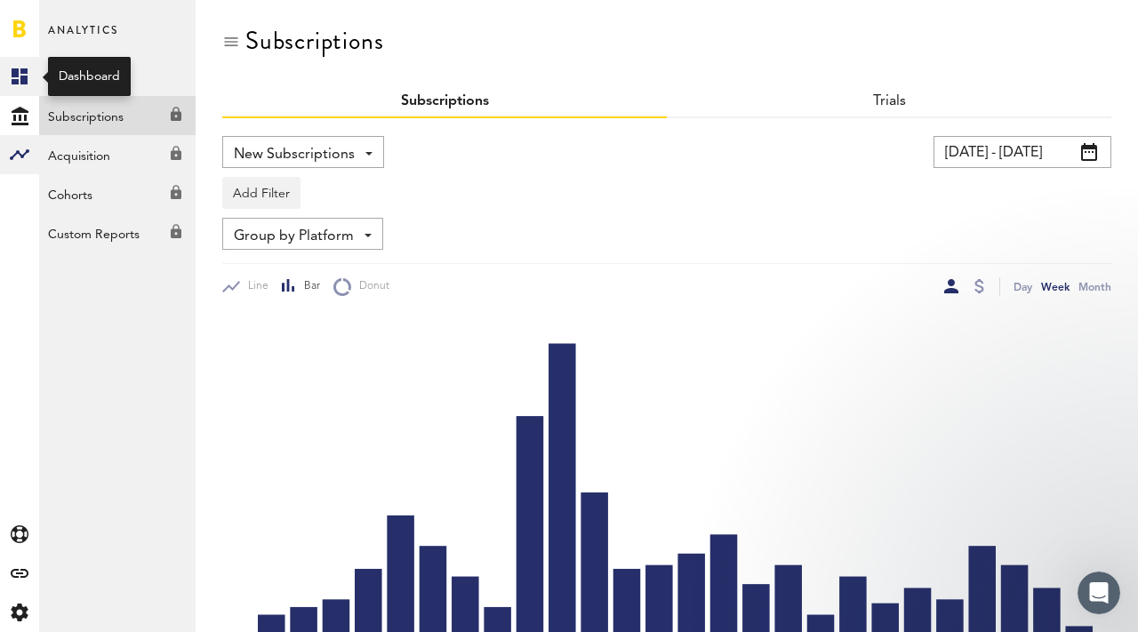
click at [6, 78] on link "Created with Sketch." at bounding box center [19, 76] width 39 height 39
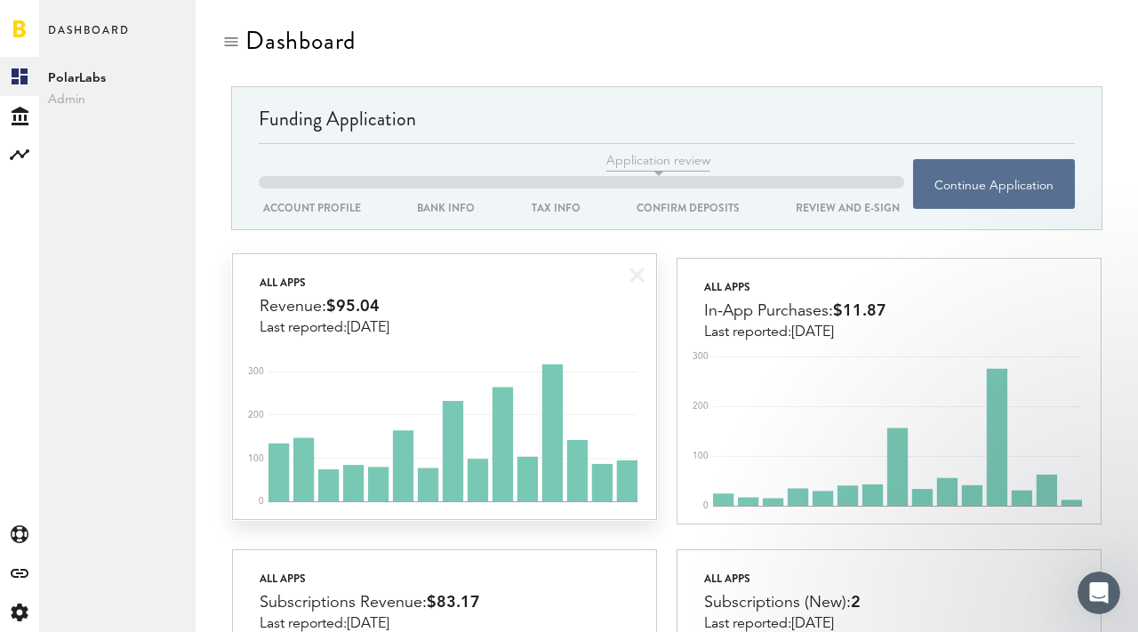
click at [360, 315] on div "Revenue: $95.04" at bounding box center [325, 306] width 130 height 27
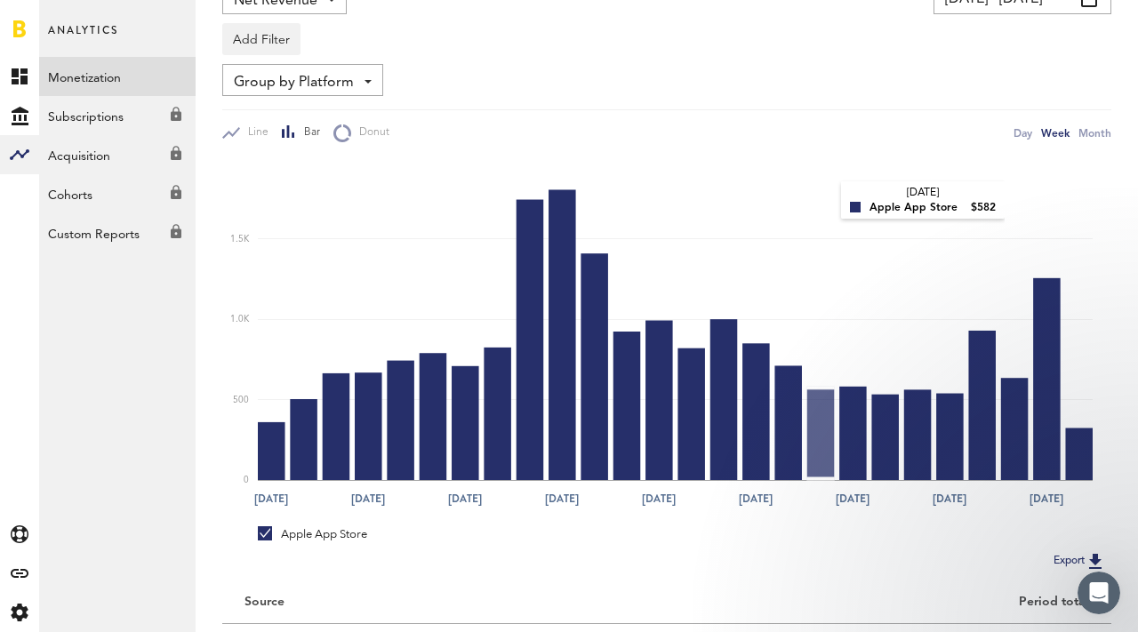
scroll to position [165, 0]
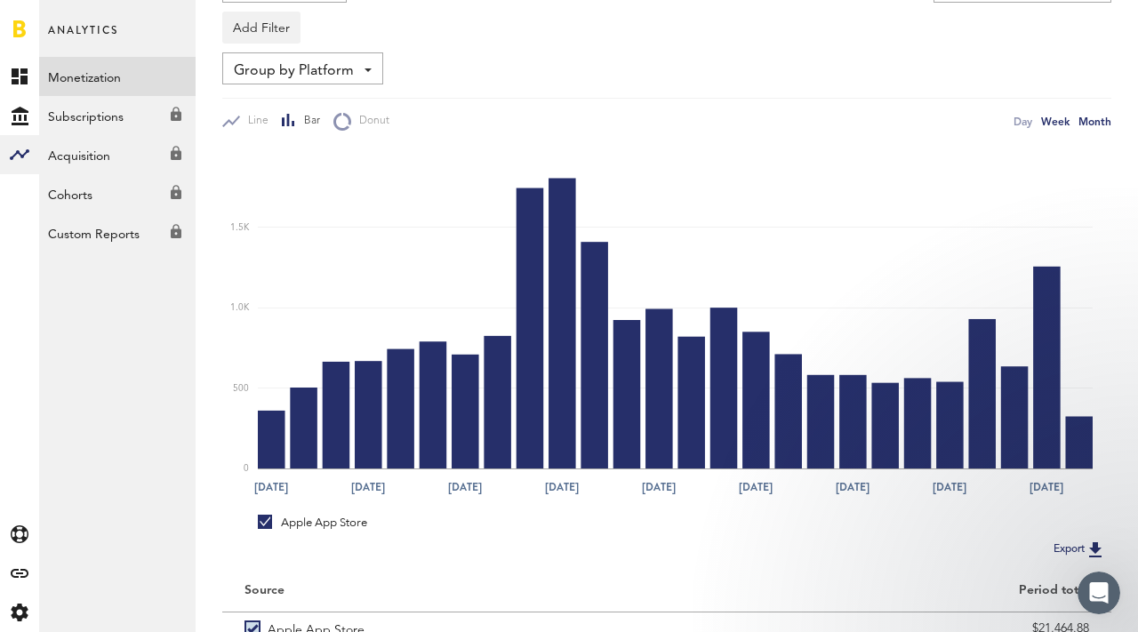
click at [1088, 120] on div "Month" at bounding box center [1095, 121] width 33 height 19
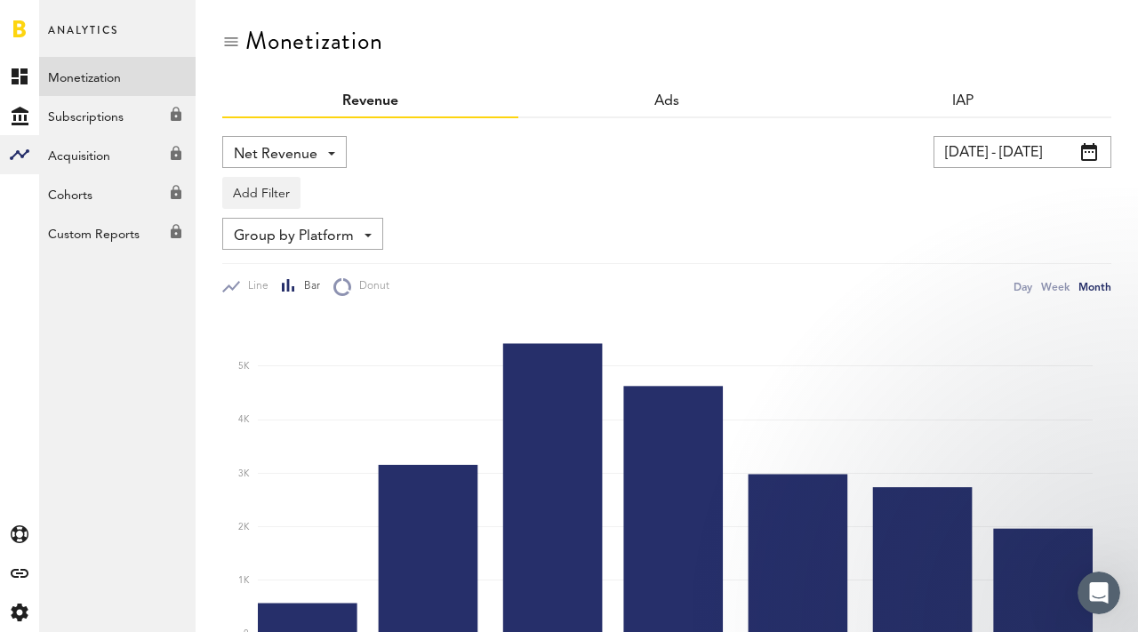
click at [1091, 152] on span at bounding box center [1089, 152] width 16 height 18
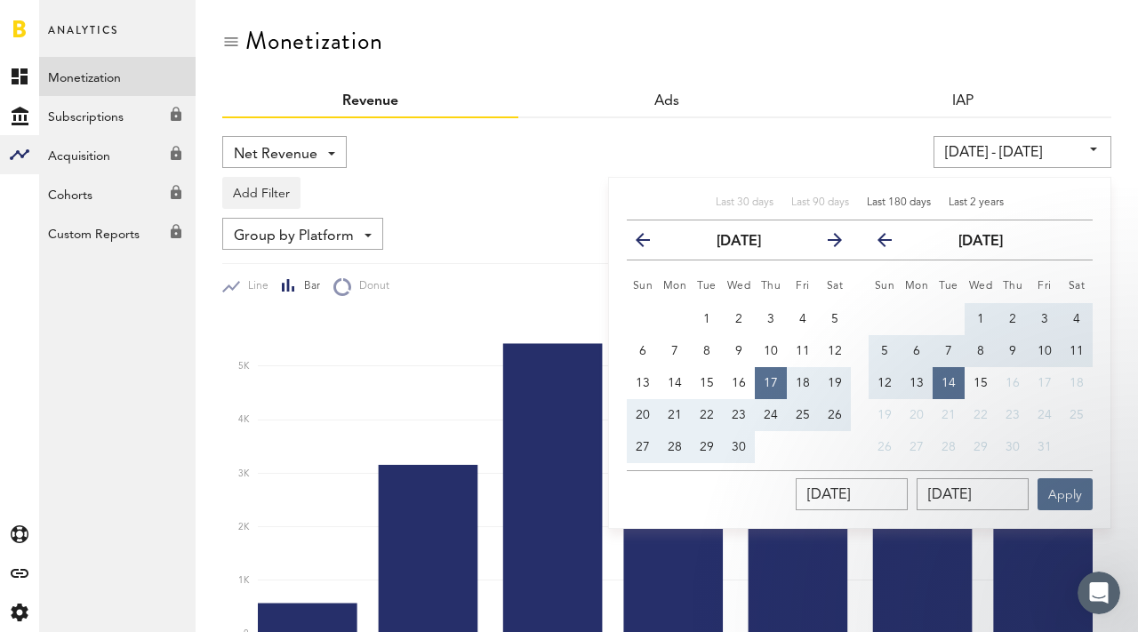
click at [962, 205] on span "Last 2 years" at bounding box center [976, 202] width 55 height 11
type input "[DATE] - [DATE]"
type input "[DATE]"
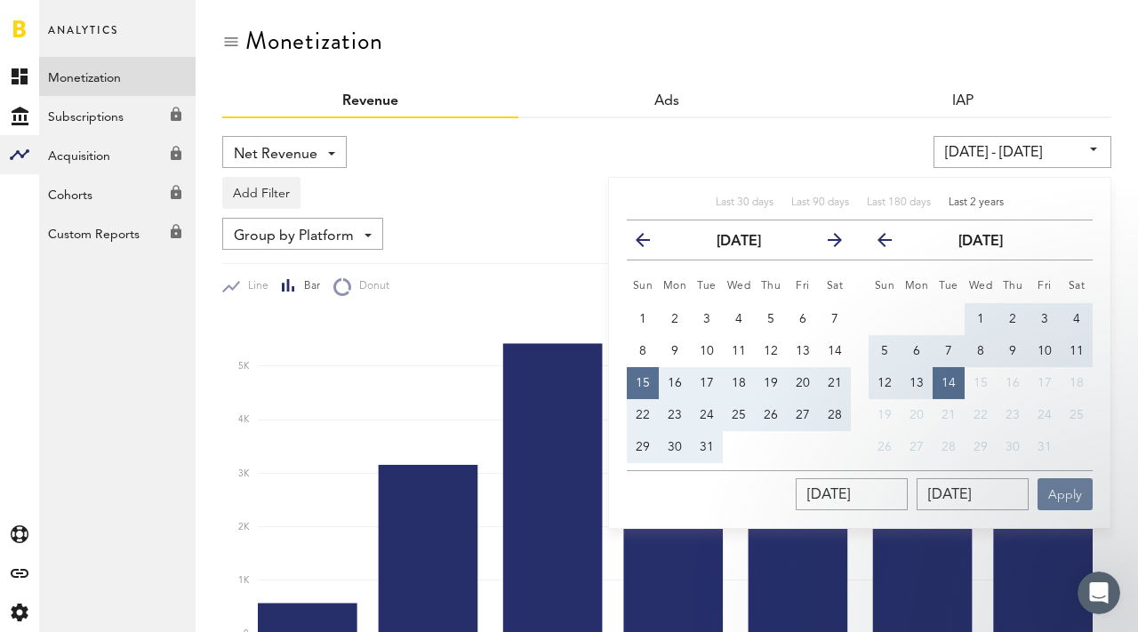
click at [1049, 483] on button "Apply" at bounding box center [1065, 494] width 55 height 32
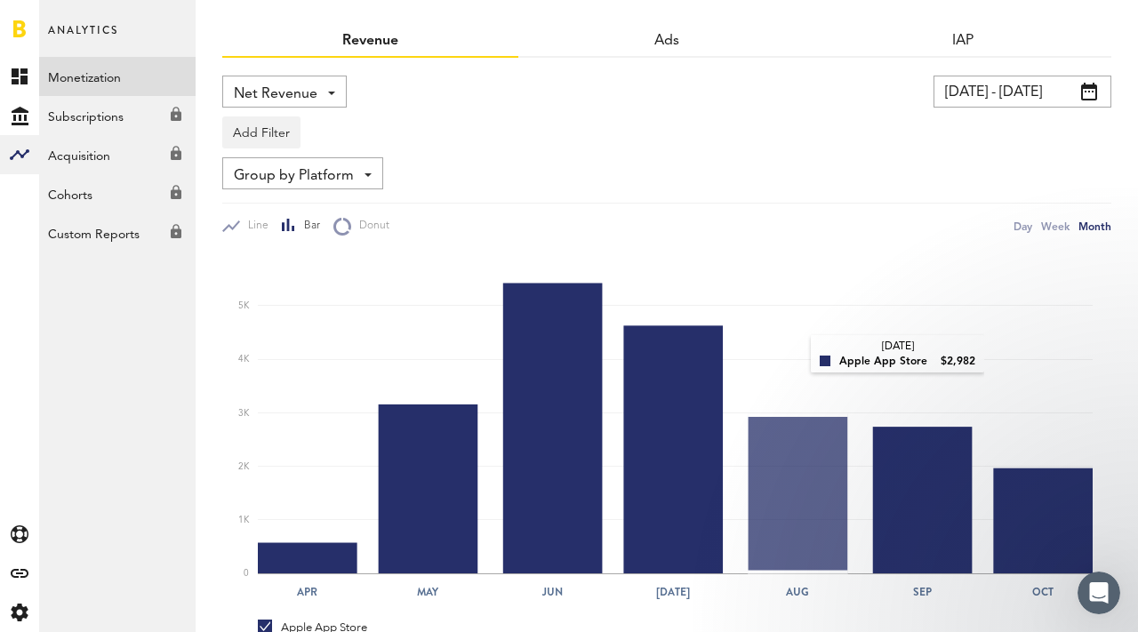
scroll to position [140, 0]
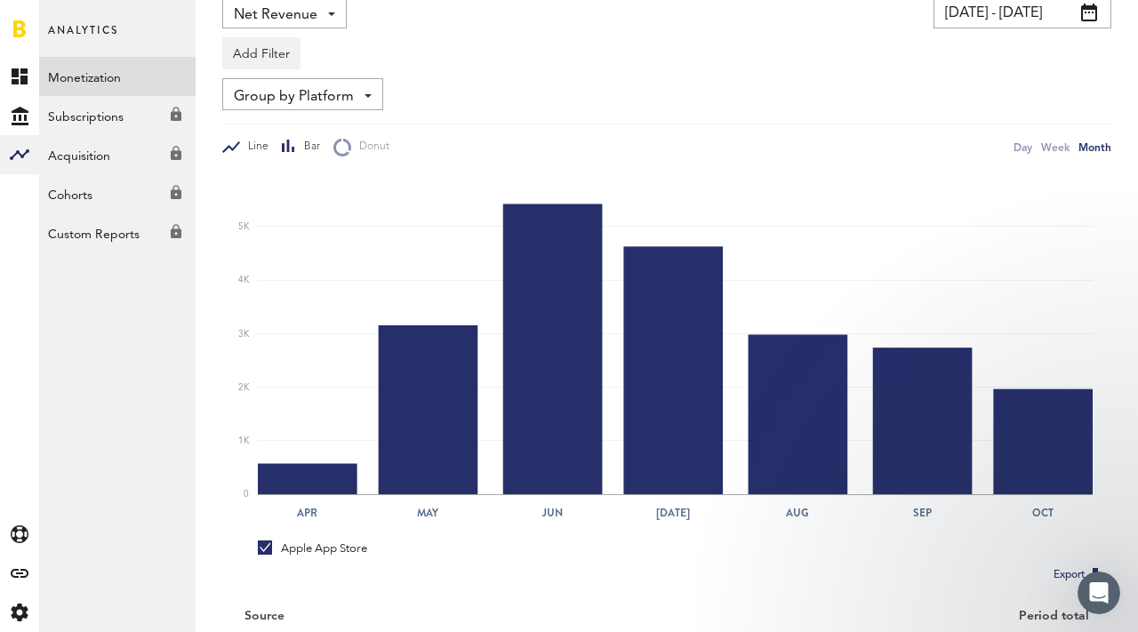
click at [241, 139] on div "Line" at bounding box center [245, 147] width 46 height 19
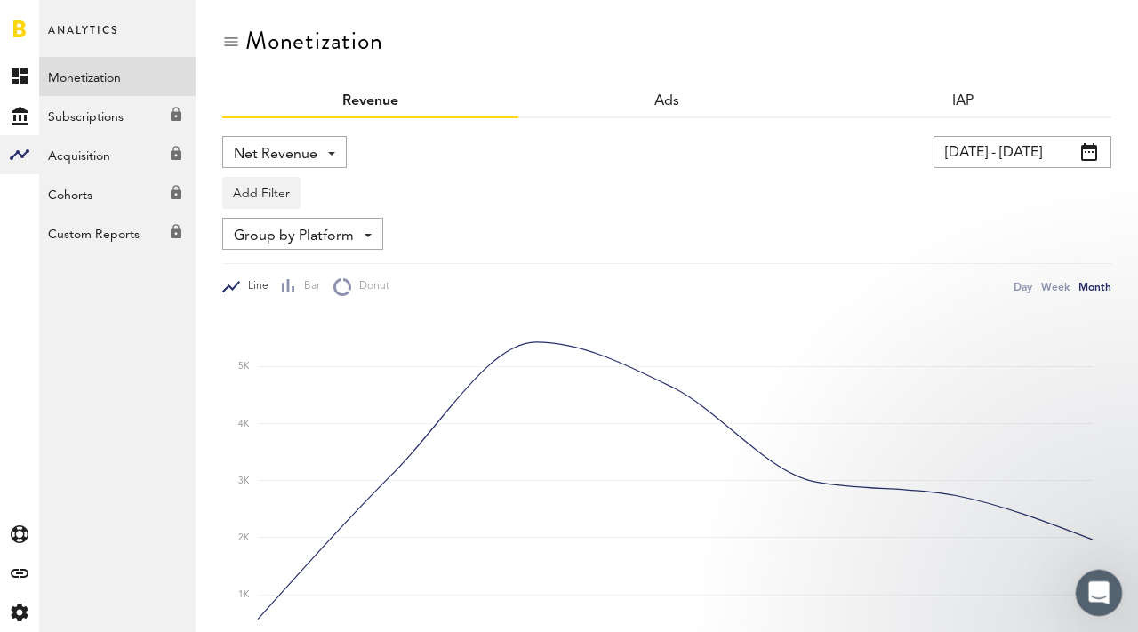
click at [1090, 582] on icon "Open Intercom Messenger" at bounding box center [1096, 590] width 29 height 29
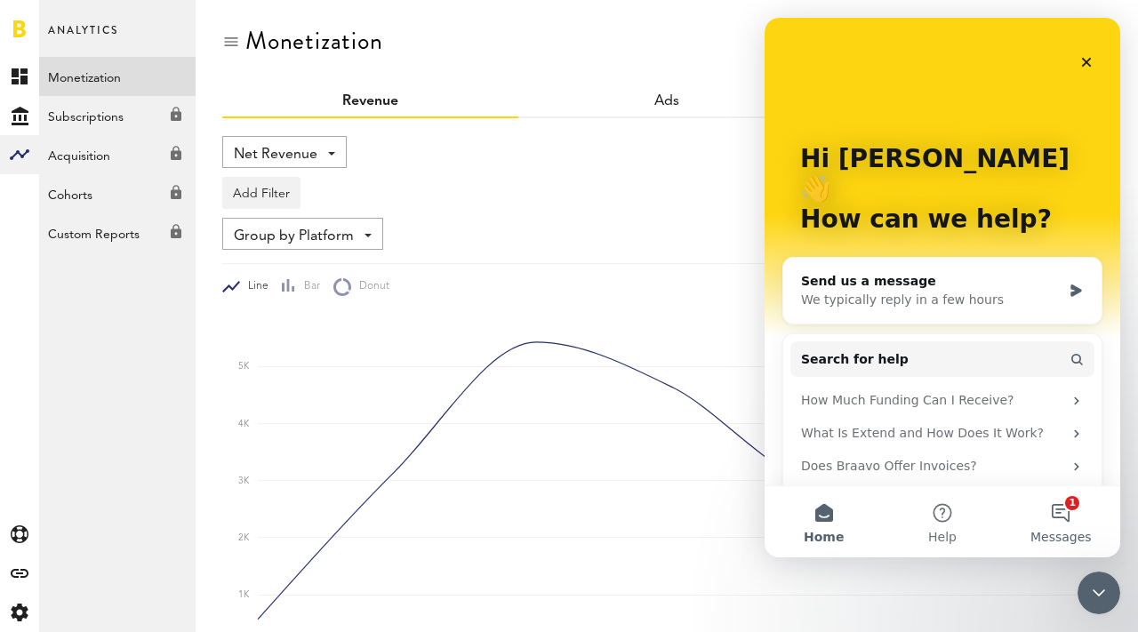
click at [1070, 505] on button "1 Messages" at bounding box center [1061, 521] width 118 height 71
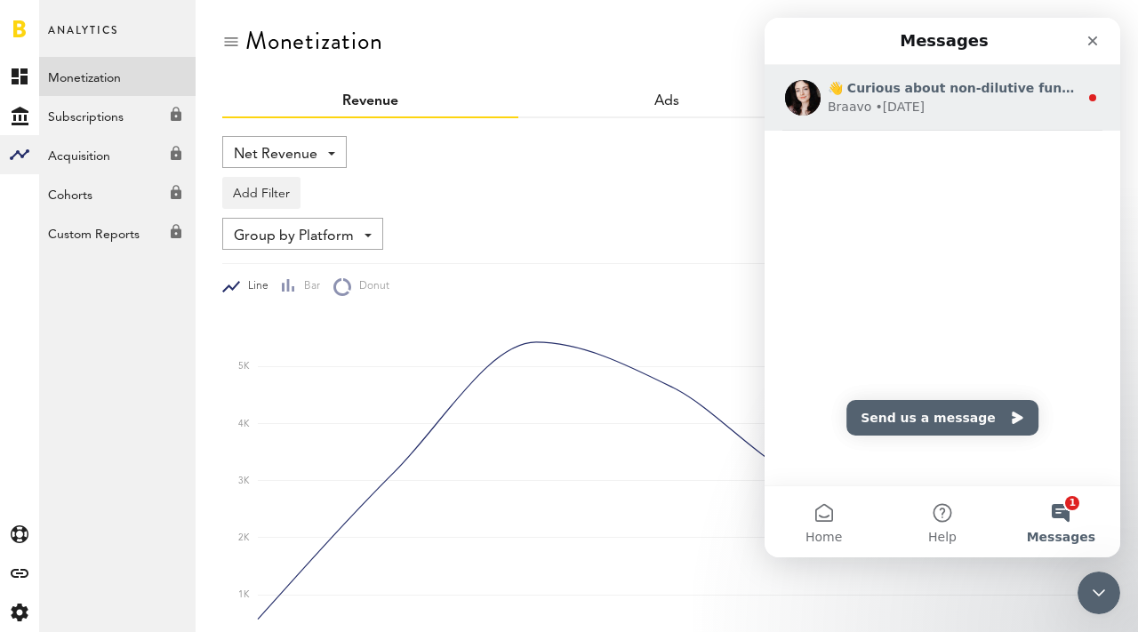
click at [1034, 102] on div "Braavo • [DATE]" at bounding box center [953, 107] width 251 height 19
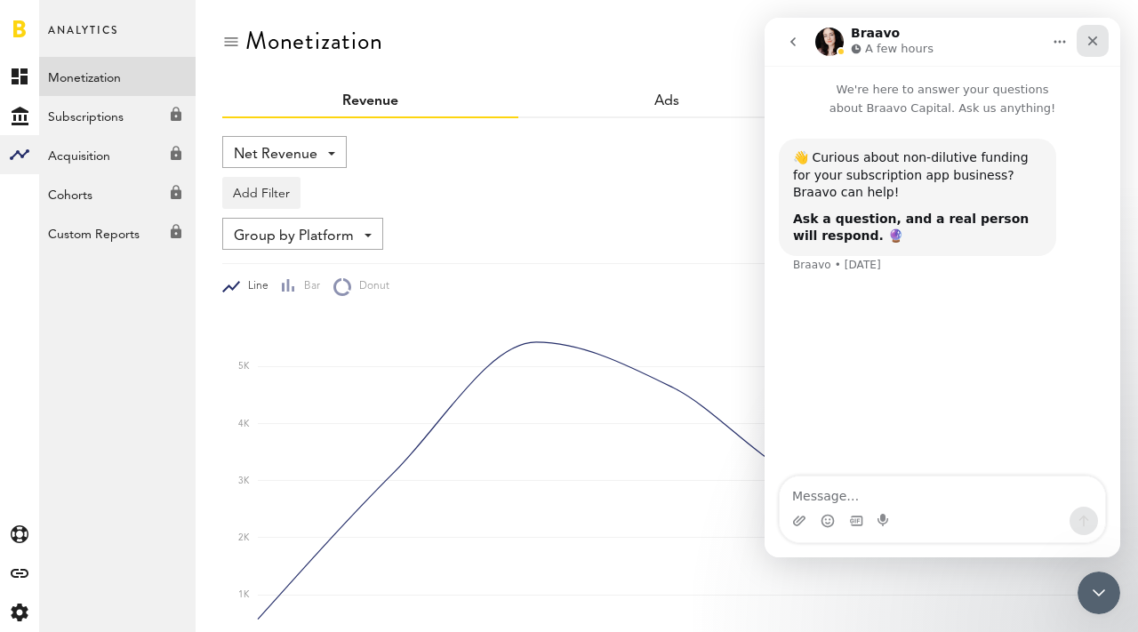
click at [1104, 36] on div "Close" at bounding box center [1093, 41] width 32 height 32
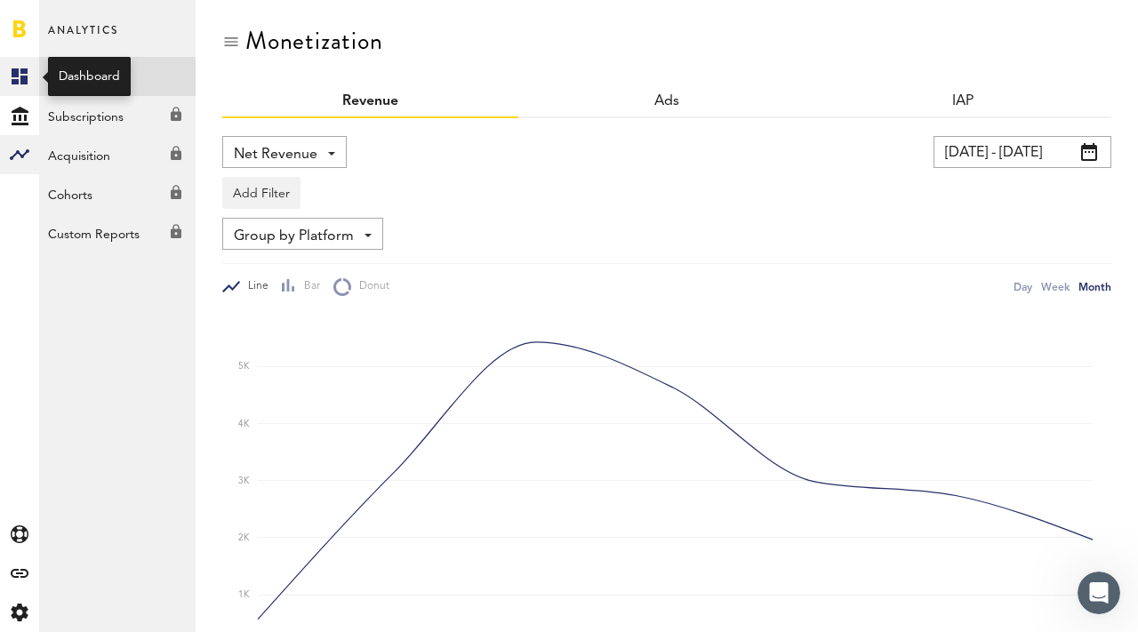
click at [4, 68] on link "Created with Sketch." at bounding box center [19, 76] width 39 height 39
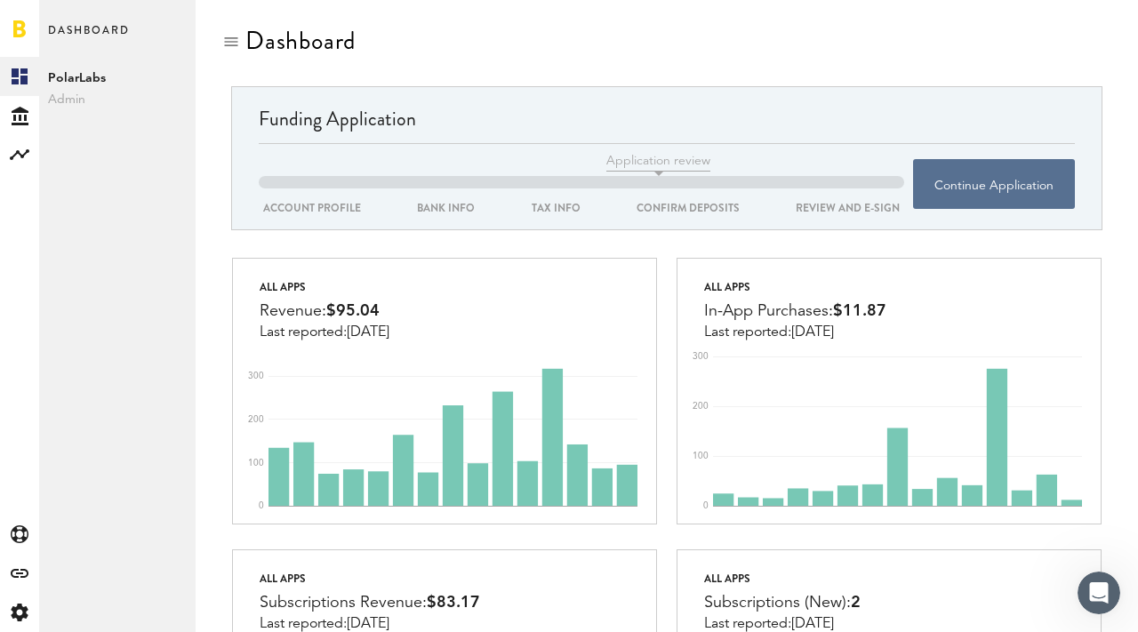
click at [20, 30] on link at bounding box center [19, 29] width 12 height 18
click at [1008, 183] on button "Continue Application" at bounding box center [994, 184] width 162 height 50
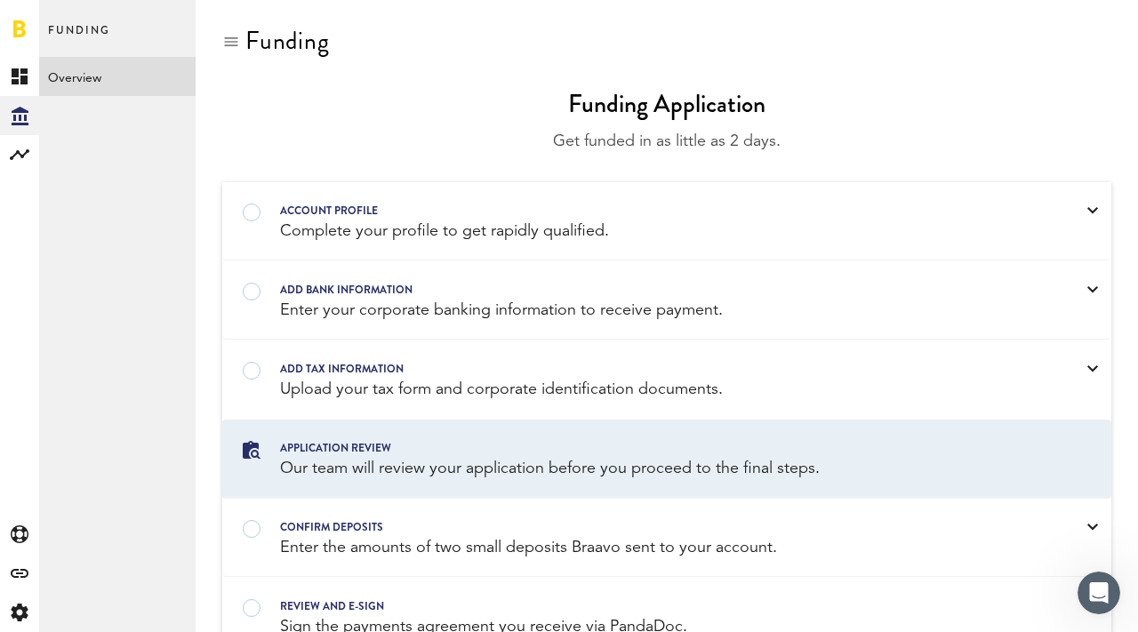
scroll to position [86, 0]
